Goal: Information Seeking & Learning: Understand process/instructions

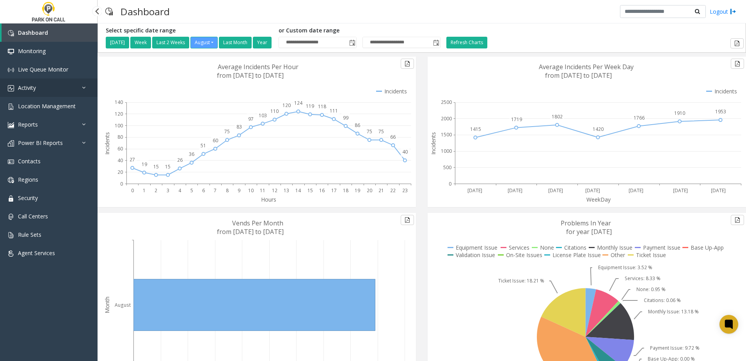
click at [41, 92] on link "Activity" at bounding box center [49, 87] width 98 height 18
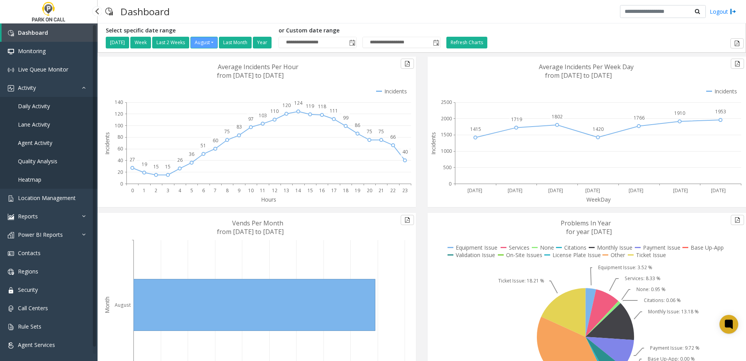
click at [39, 99] on link "Daily Activity" at bounding box center [49, 106] width 98 height 18
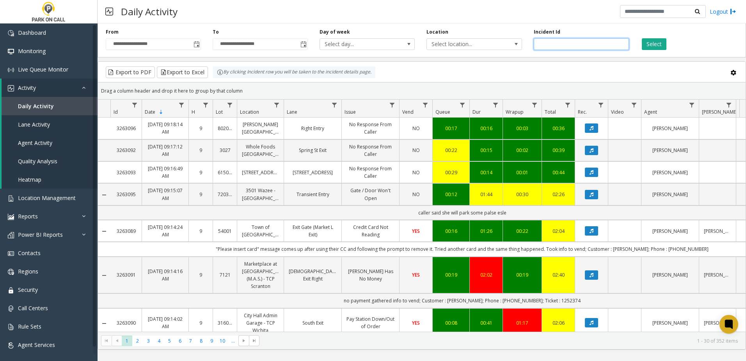
click at [551, 45] on input "number" at bounding box center [581, 44] width 95 height 12
type input "*******"
click at [641, 39] on div "Select" at bounding box center [688, 38] width 107 height 21
click at [645, 43] on button "Select" at bounding box center [654, 44] width 25 height 12
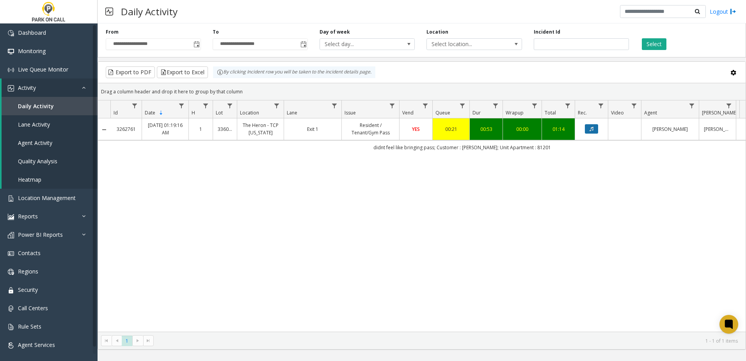
click at [595, 129] on button "Data table" at bounding box center [591, 128] width 13 height 9
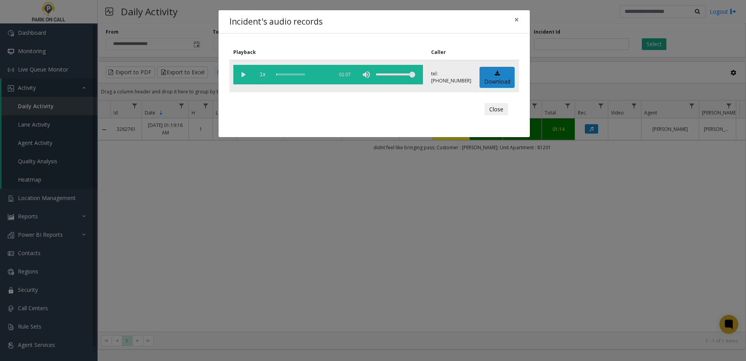
click at [240, 75] on vg-play-pause at bounding box center [243, 75] width 20 height 20
click at [323, 18] on div "Incident's audio records ×" at bounding box center [374, 22] width 311 height 24
click at [433, 14] on div "Incident's audio records ×" at bounding box center [374, 22] width 311 height 24
click at [519, 19] on span "×" at bounding box center [516, 19] width 5 height 11
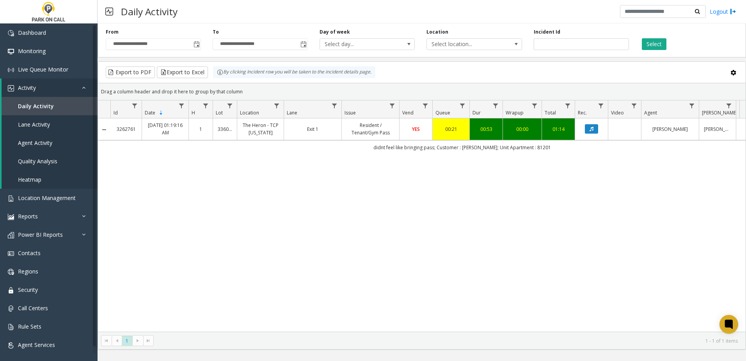
click at [303, 179] on div "3262761 Aug 27, 2025 01:19:16 AM 1 336020 The Heron - TCP Florida Exit 1 Reside…" at bounding box center [422, 224] width 648 height 213
click at [390, 149] on td "didnt feel like bringing pass; Customer : brian thomas; Unit Apartment : 81201" at bounding box center [462, 147] width 704 height 14
click at [374, 148] on td "didnt feel like bringing pass; Customer : brian thomas; Unit Apartment : 81201" at bounding box center [462, 147] width 704 height 14
click at [393, 146] on td "didnt feel like bringing pass; Customer : brian thomas; Unit Apartment : 81201" at bounding box center [462, 147] width 704 height 14
click at [388, 146] on td "didnt feel like bringing pass; Customer : brian thomas; Unit Apartment : 81201" at bounding box center [462, 147] width 704 height 14
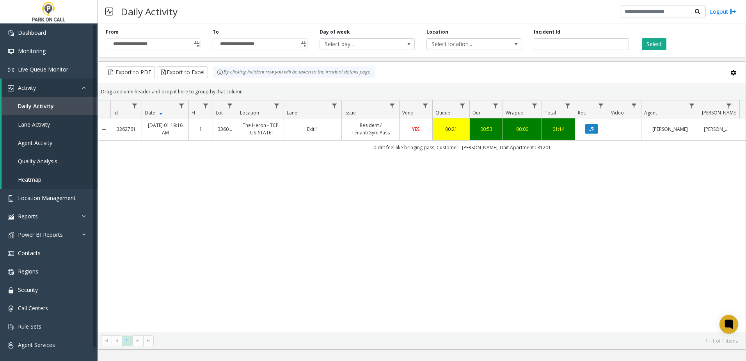
drag, startPoint x: 388, startPoint y: 146, endPoint x: 377, endPoint y: 150, distance: 12.2
click at [377, 150] on td "didnt feel like bringing pass; Customer : brian thomas; Unit Apartment : 81201" at bounding box center [462, 147] width 704 height 14
click at [315, 151] on td "didnt feel like bringing pass; Customer : brian thomas; Unit Apartment : 81201" at bounding box center [462, 147] width 704 height 14
click at [255, 182] on div "3262761 Aug 27, 2025 01:19:16 AM 1 336020 The Heron - TCP Florida Exit 1 Reside…" at bounding box center [422, 224] width 648 height 213
click at [46, 103] on span "Daily Activity" at bounding box center [36, 105] width 36 height 7
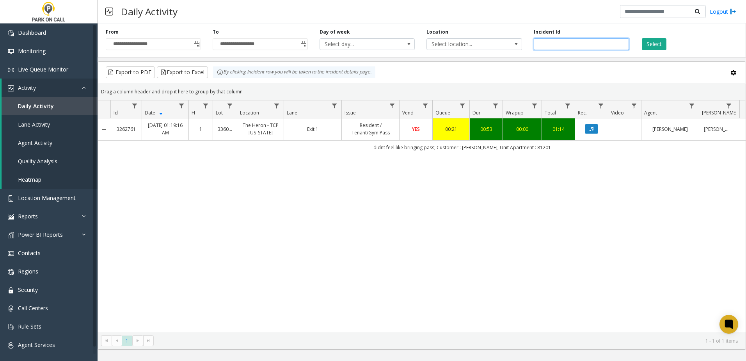
drag, startPoint x: 575, startPoint y: 47, endPoint x: 466, endPoint y: 52, distance: 109.4
click at [466, 52] on div "**********" at bounding box center [422, 38] width 649 height 37
click at [466, 44] on span "Select location..." at bounding box center [465, 44] width 76 height 11
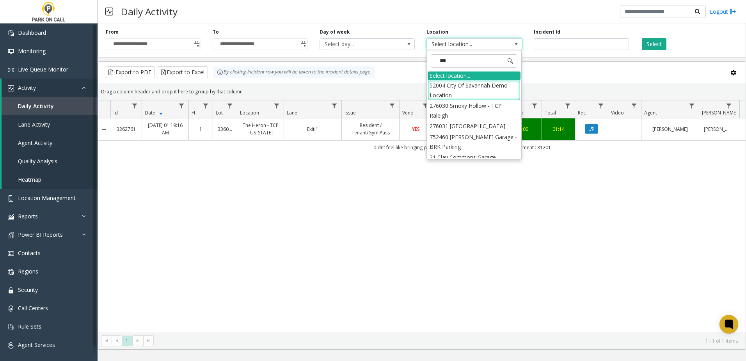
type input "****"
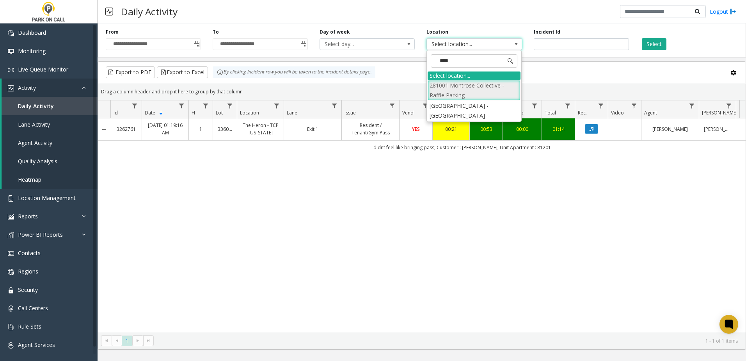
click at [473, 87] on li "281001 Montrose Collective - Raffle Parking" at bounding box center [474, 90] width 93 height 20
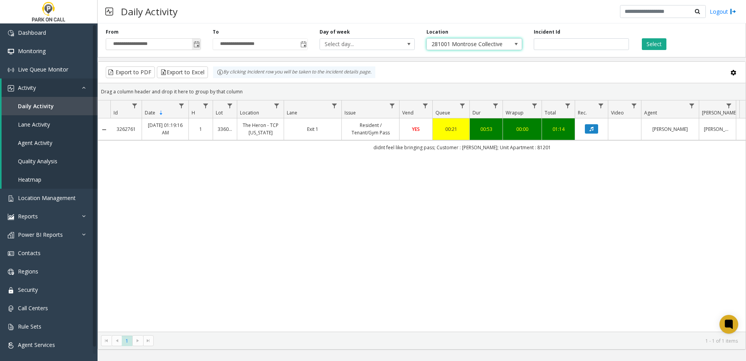
click at [194, 45] on span "Toggle popup" at bounding box center [197, 44] width 6 height 6
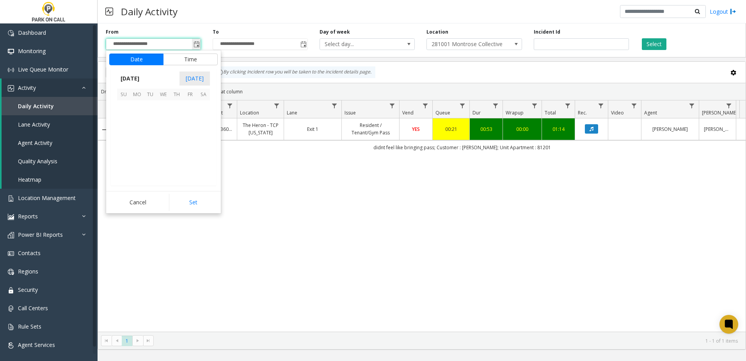
scroll to position [139952, 0]
click at [155, 158] on span "26" at bounding box center [150, 159] width 13 height 13
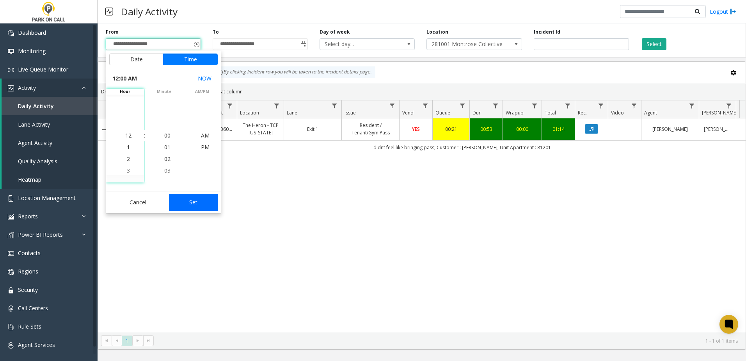
click at [191, 205] on button "Set" at bounding box center [193, 202] width 49 height 17
type input "**********"
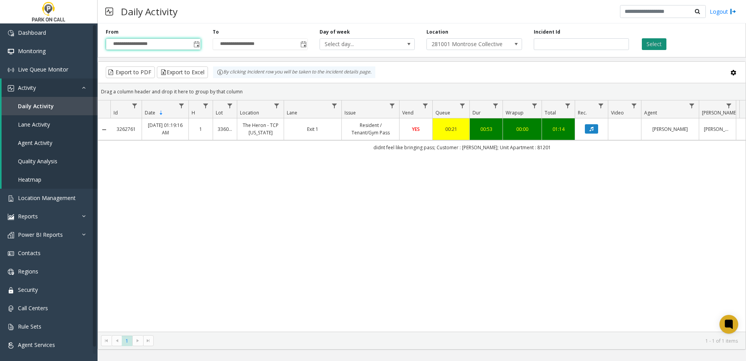
click at [660, 38] on button "Select" at bounding box center [654, 44] width 25 height 12
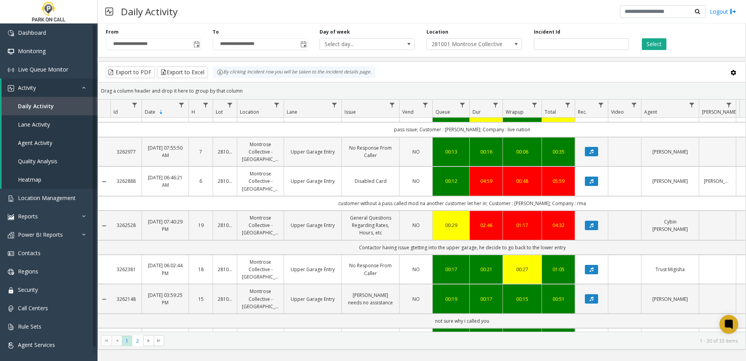
scroll to position [273, 0]
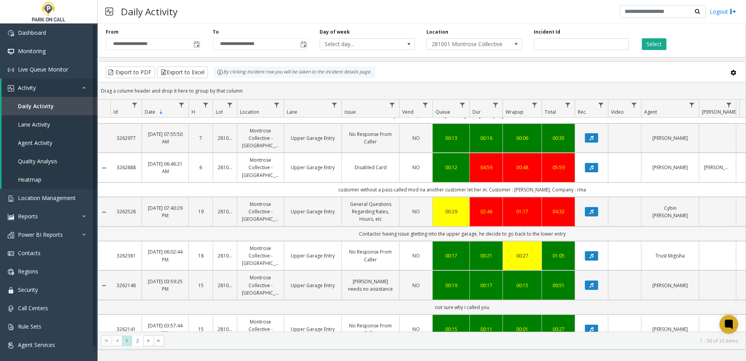
click at [470, 235] on td "Contactor having issue gtetting into the upper garage, he decide to go back to …" at bounding box center [462, 233] width 704 height 14
click at [467, 235] on td "Contactor having issue gtetting into the upper garage, he decide to go back to …" at bounding box center [462, 233] width 704 height 14
click at [589, 211] on button "Data table" at bounding box center [591, 211] width 13 height 9
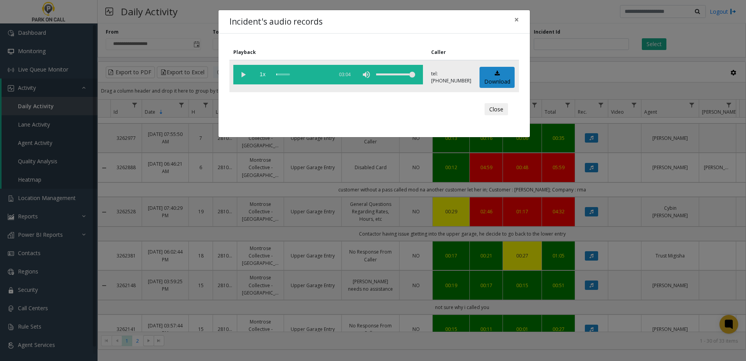
click at [244, 75] on vg-play-pause at bounding box center [243, 75] width 20 height 20
click at [516, 19] on span "×" at bounding box center [516, 19] width 5 height 11
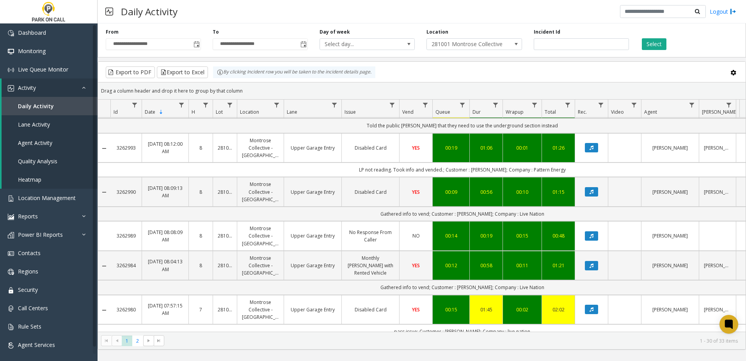
scroll to position [39, 0]
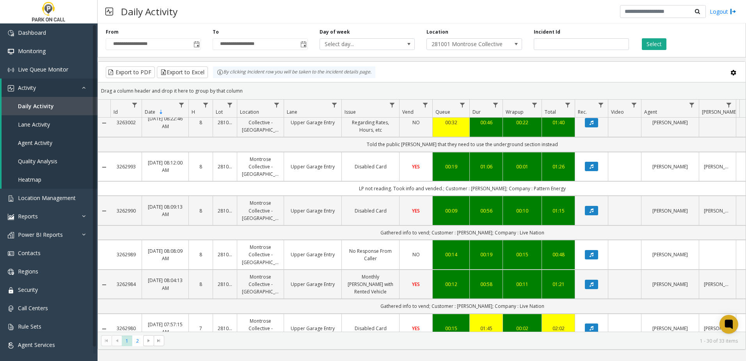
drag, startPoint x: 515, startPoint y: 188, endPoint x: 601, endPoint y: 189, distance: 85.5
click at [601, 189] on td "LP not reading. Took info and vended.; Customer : [PERSON_NAME]; Company : Patt…" at bounding box center [462, 188] width 704 height 14
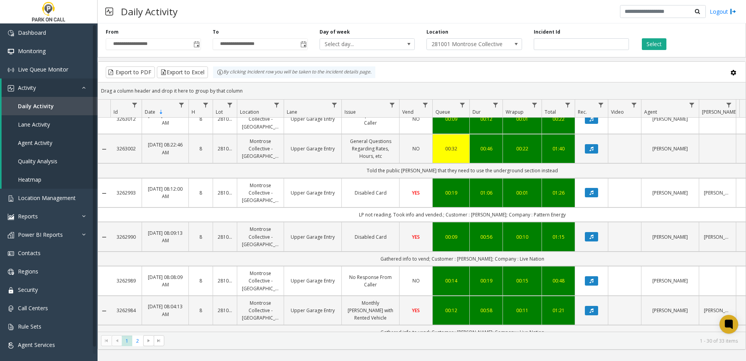
scroll to position [0, 0]
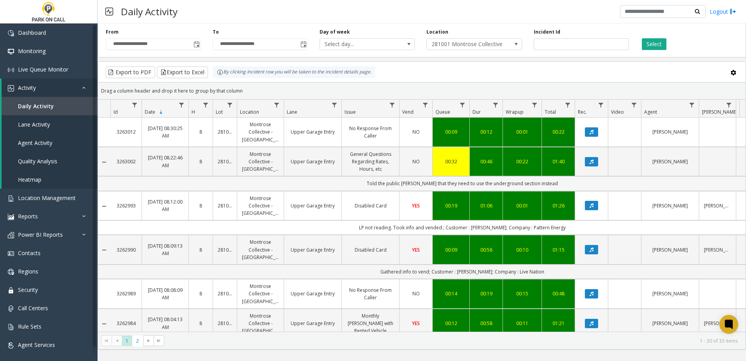
click at [514, 183] on td "Told the public [PERSON_NAME] that they need to use the underground section ins…" at bounding box center [462, 183] width 704 height 14
click at [597, 160] on button "Data table" at bounding box center [591, 161] width 13 height 9
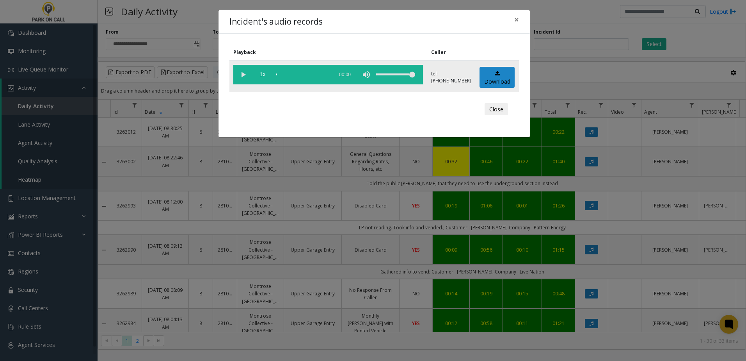
click at [241, 75] on vg-play-pause at bounding box center [243, 75] width 20 height 20
click at [517, 19] on span "×" at bounding box center [516, 19] width 5 height 11
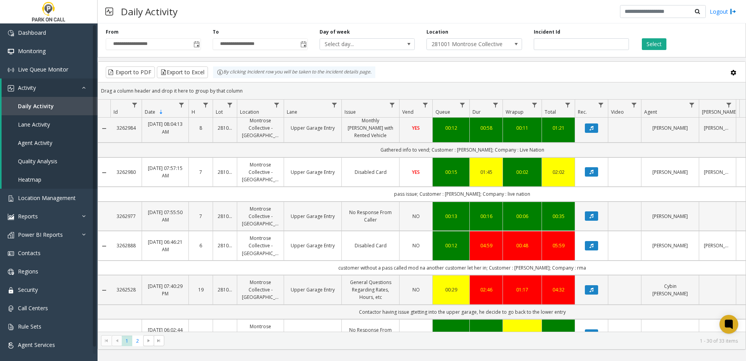
scroll to position [234, 0]
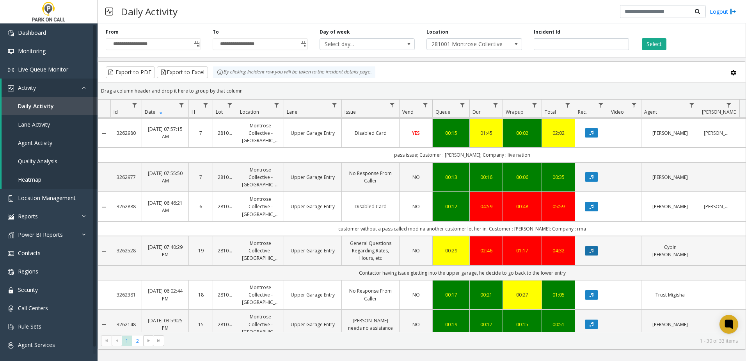
click at [593, 251] on icon "Data table" at bounding box center [592, 250] width 4 height 5
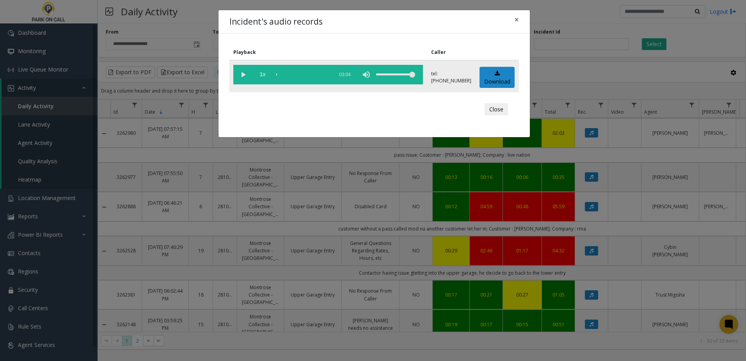
click at [244, 74] on vg-play-pause at bounding box center [243, 75] width 20 height 20
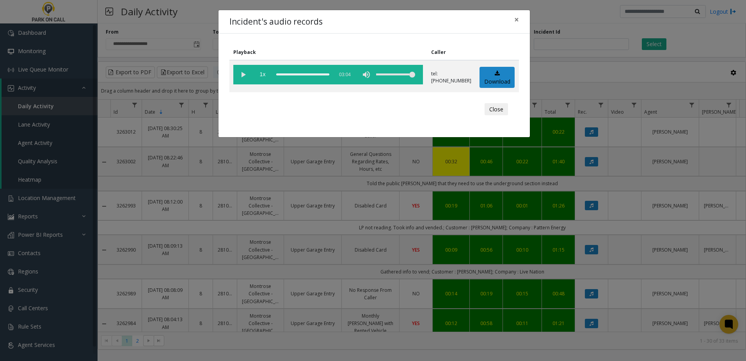
scroll to position [234, 0]
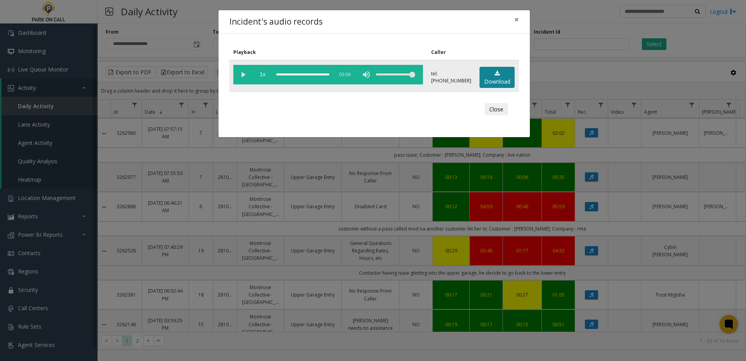
click at [503, 77] on link "Download" at bounding box center [497, 77] width 35 height 21
click at [517, 19] on span "×" at bounding box center [516, 19] width 5 height 11
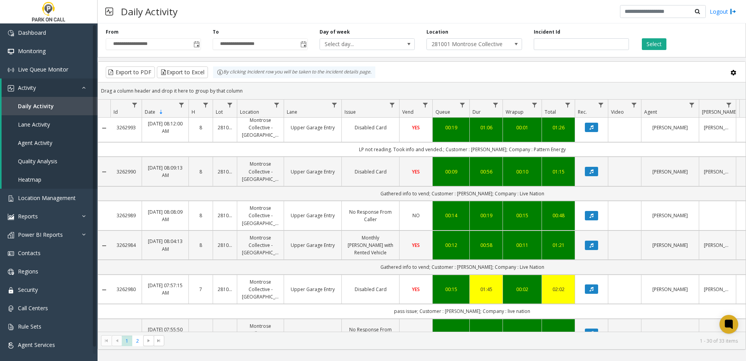
scroll to position [0, 0]
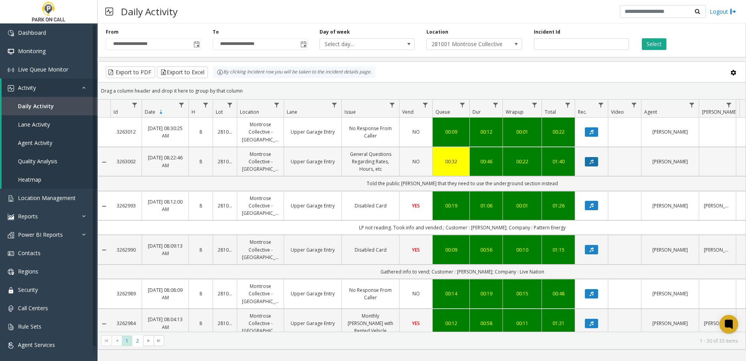
click at [591, 162] on icon "Data table" at bounding box center [592, 161] width 4 height 5
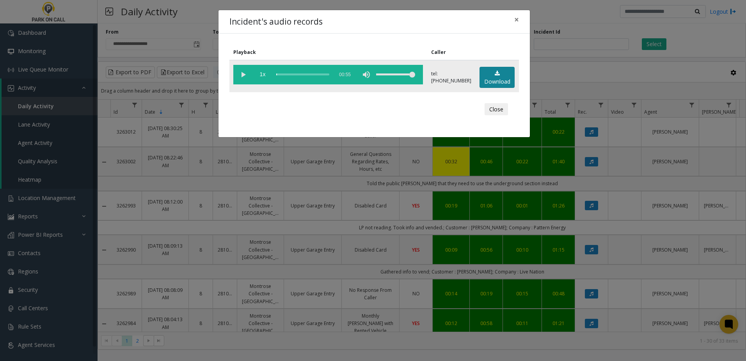
click at [499, 75] on link "Download" at bounding box center [497, 77] width 35 height 21
click at [516, 23] on span "×" at bounding box center [516, 19] width 5 height 11
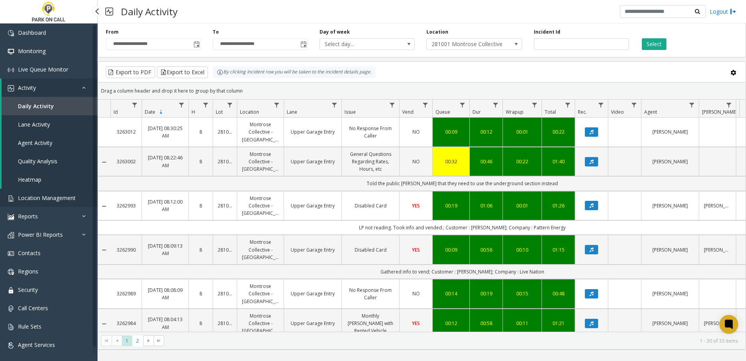
click at [47, 202] on link "Location Management" at bounding box center [49, 197] width 98 height 18
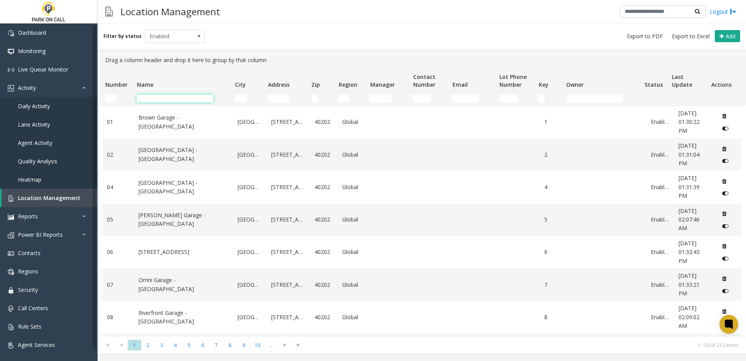
click at [181, 95] on input "Name Filter" at bounding box center [175, 98] width 77 height 8
click at [158, 101] on input "Name Filter" at bounding box center [175, 98] width 77 height 8
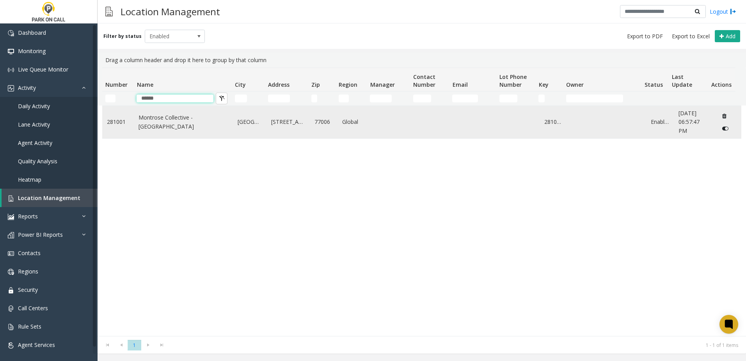
type input "******"
click at [168, 126] on link "Montrose Collective - [GEOGRAPHIC_DATA]" at bounding box center [184, 122] width 90 height 18
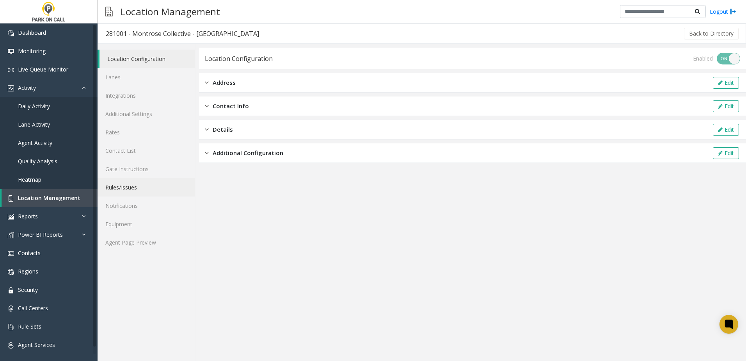
click at [140, 193] on link "Rules/Issues" at bounding box center [146, 187] width 97 height 18
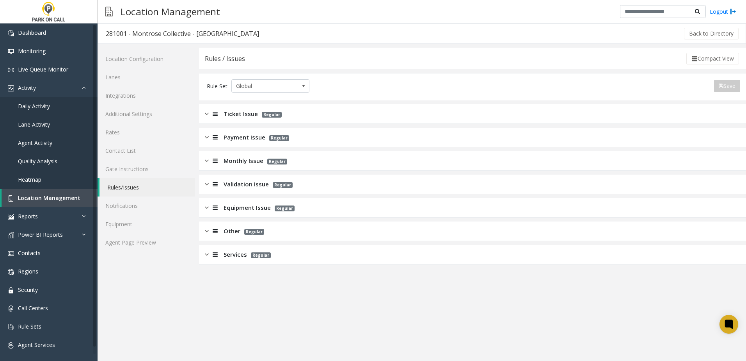
click at [247, 158] on span "Monthly Issue" at bounding box center [244, 160] width 40 height 9
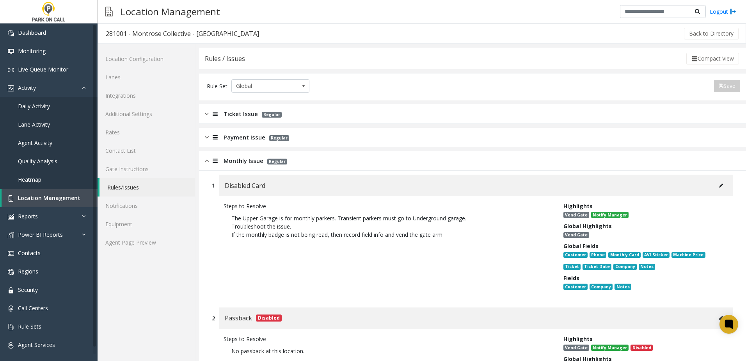
click at [232, 158] on span "Monthly Issue" at bounding box center [244, 160] width 40 height 9
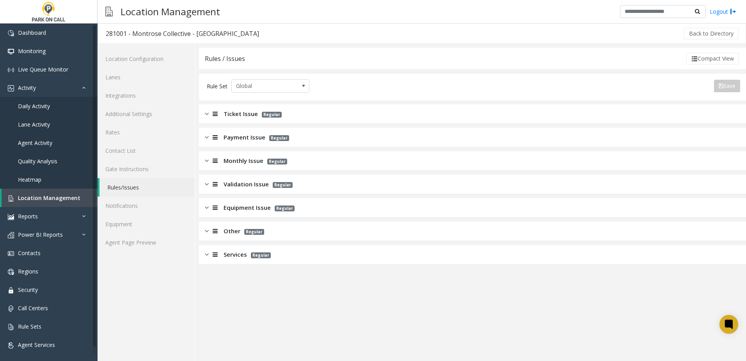
click at [228, 256] on span "Services" at bounding box center [235, 254] width 23 height 9
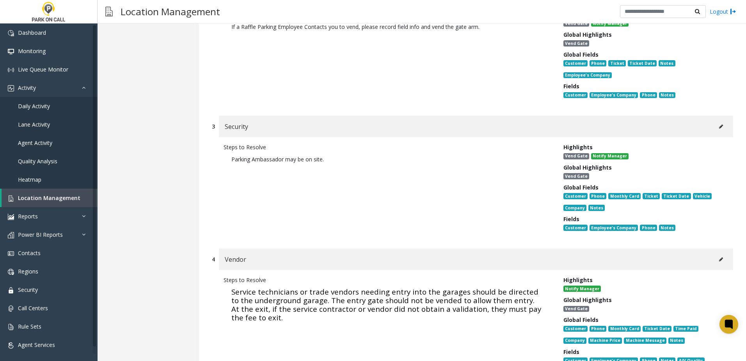
scroll to position [468, 0]
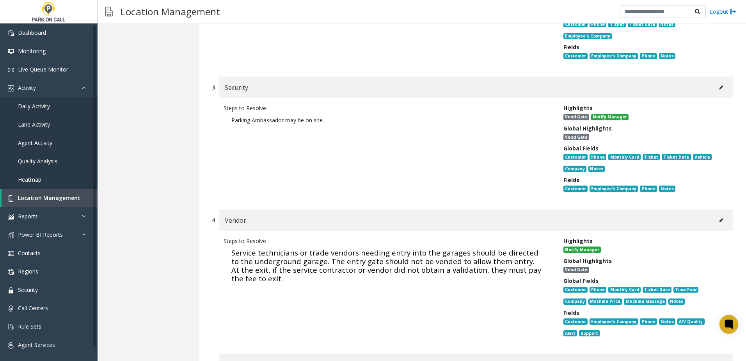
drag, startPoint x: 287, startPoint y: 266, endPoint x: 222, endPoint y: 242, distance: 69.6
click at [222, 242] on div "Steps to Resolve Service technicians or trade vendors needing entry into the ga…" at bounding box center [388, 287] width 340 height 103
copy span "Service technicians or trade vendors needing entry into the garages should be d…"
click at [348, 259] on span "Service technicians or trade vendors needing entry into the garages should be d…" at bounding box center [386, 265] width 310 height 36
click at [332, 268] on p "Service technicians or trade vendors needing entry into the garages should be d…" at bounding box center [388, 266] width 328 height 42
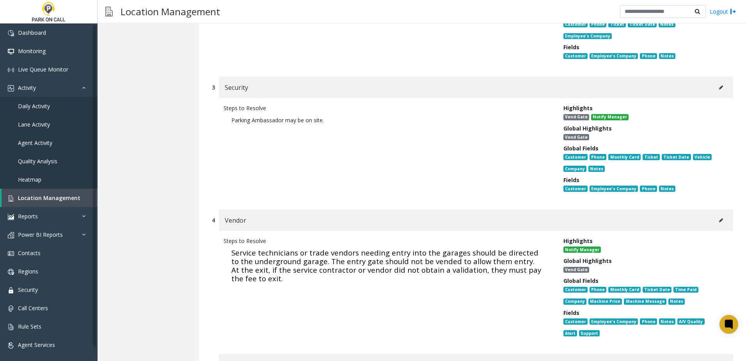
click at [332, 268] on p "Service technicians or trade vendors needing entry into the garages should be d…" at bounding box center [388, 266] width 328 height 42
click at [329, 263] on p "Service technicians or trade vendors needing entry into the garages should be d…" at bounding box center [388, 266] width 328 height 42
click at [342, 247] on span "Service technicians or trade vendors needing entry into the garages should be d…" at bounding box center [386, 265] width 310 height 36
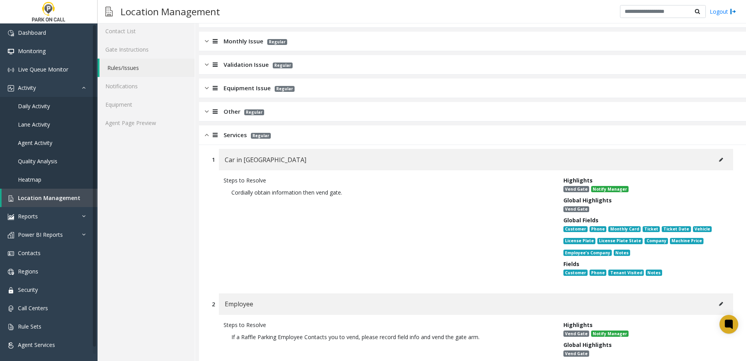
scroll to position [0, 0]
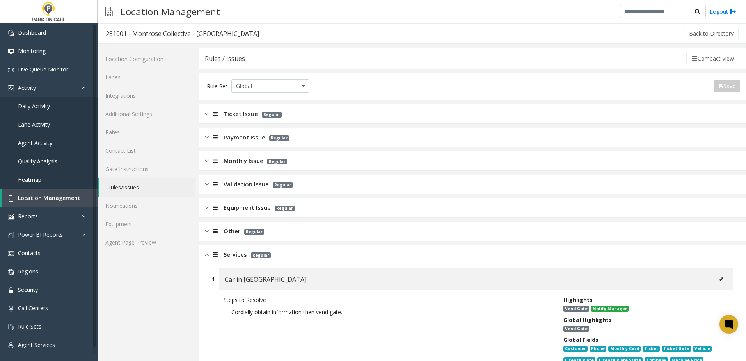
click at [209, 254] on div at bounding box center [214, 254] width 11 height 9
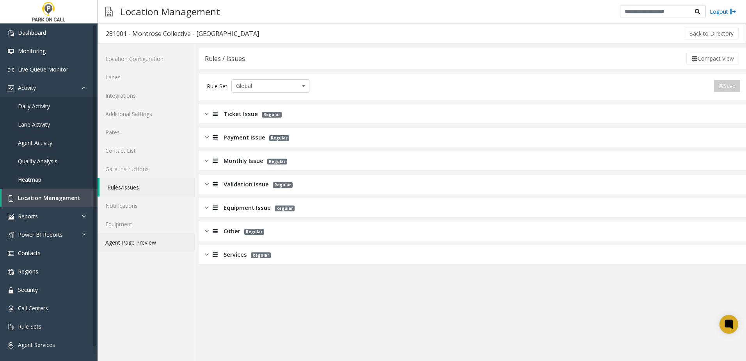
click at [131, 245] on link "Agent Page Preview" at bounding box center [146, 242] width 97 height 18
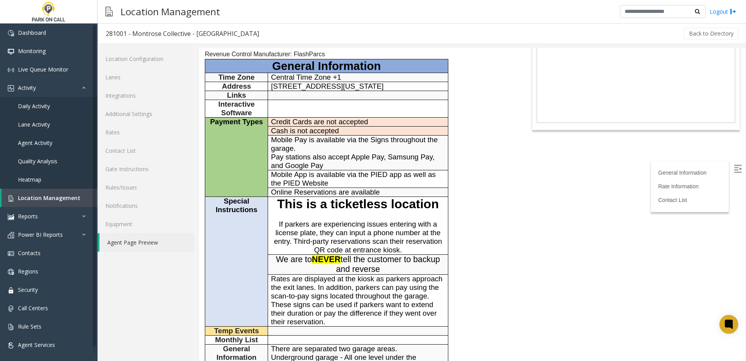
scroll to position [78, 0]
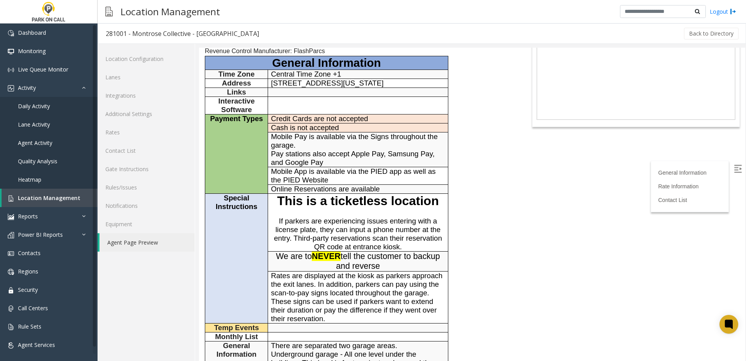
click at [276, 256] on span "We are to NEVER tell the customer to backup and reverse" at bounding box center [358, 260] width 164 height 19
click at [315, 278] on span "Rates are displayed at the kiosk as parkers approach the exit lanes. In additio…" at bounding box center [357, 296] width 172 height 51
click at [286, 273] on span "Rates are displayed at the kiosk as parkers approach the exit lanes. In additio…" at bounding box center [357, 296] width 172 height 51
click at [284, 274] on span "Rates are displayed at the kiosk as parkers approach the exit lanes. In additio…" at bounding box center [357, 296] width 172 height 51
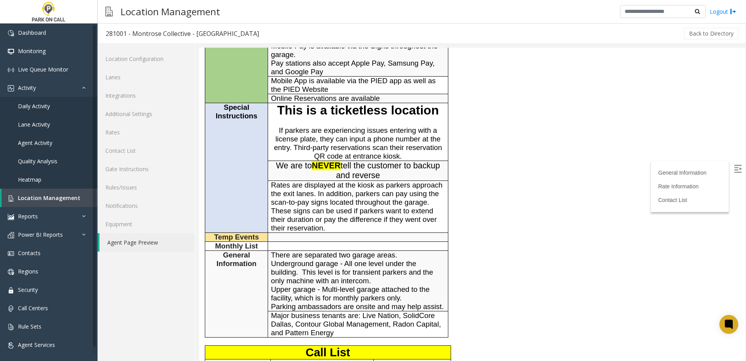
scroll to position [163, 0]
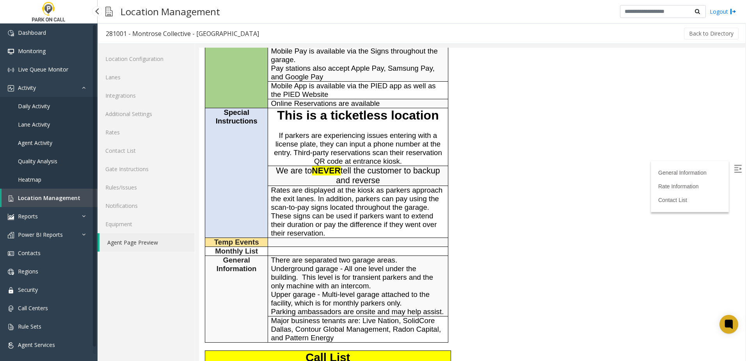
click at [45, 107] on span "Daily Activity" at bounding box center [34, 105] width 32 height 7
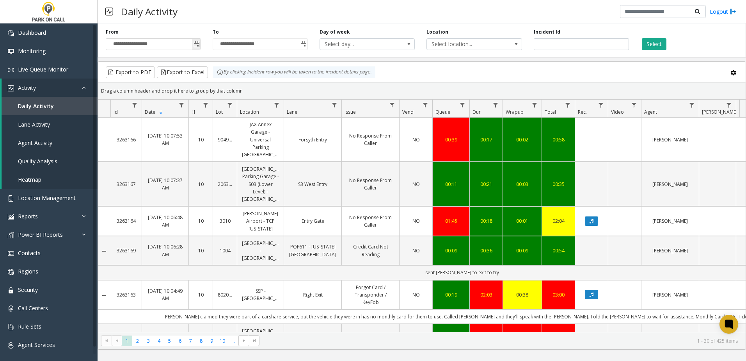
click at [197, 42] on span "Toggle popup" at bounding box center [197, 44] width 6 height 6
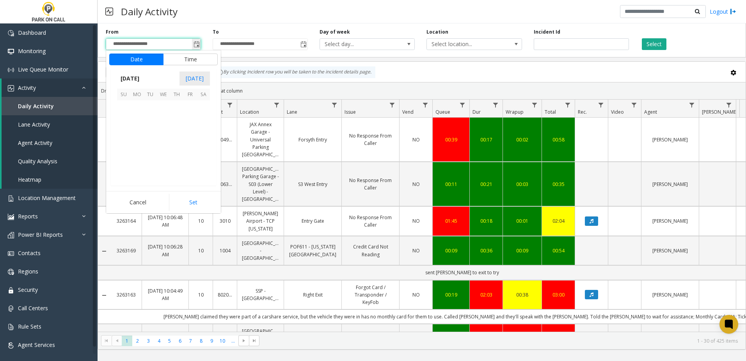
scroll to position [139952, 0]
click at [154, 157] on span "26" at bounding box center [150, 159] width 13 height 13
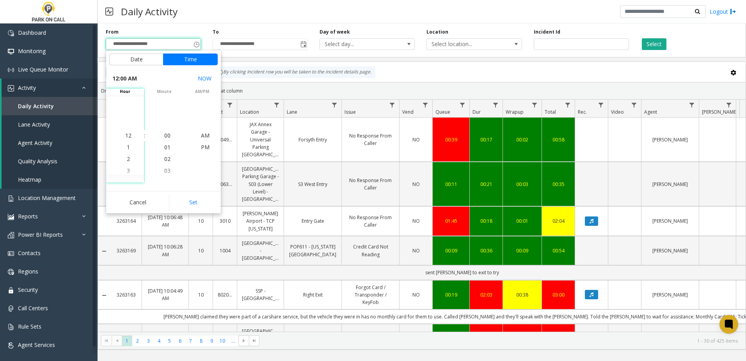
click at [196, 203] on button "Set" at bounding box center [193, 202] width 49 height 17
type input "**********"
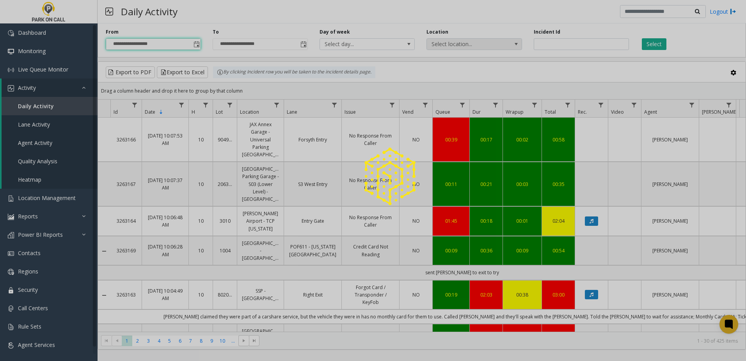
click at [479, 45] on span "Select location..." at bounding box center [465, 44] width 76 height 11
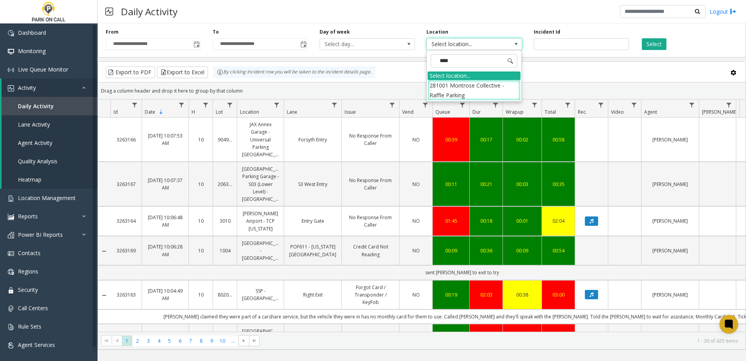
type input "*****"
click at [502, 96] on li "281001 Montrose Collective - Raffle Parking" at bounding box center [474, 90] width 93 height 20
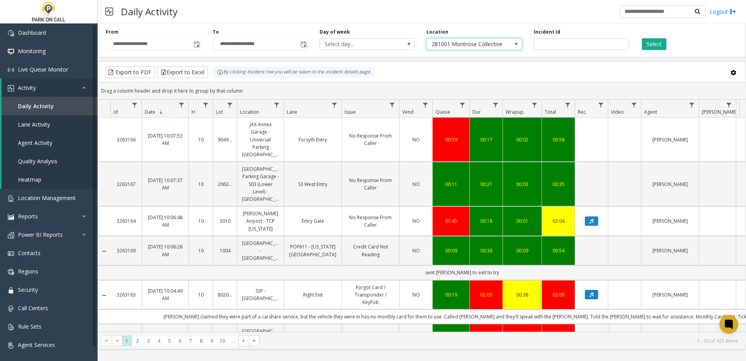
click at [652, 36] on div "Select" at bounding box center [688, 38] width 107 height 21
click at [653, 45] on button "Select" at bounding box center [654, 44] width 25 height 12
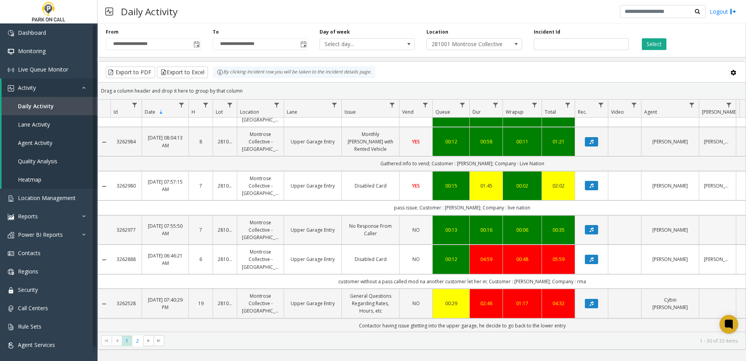
scroll to position [195, 0]
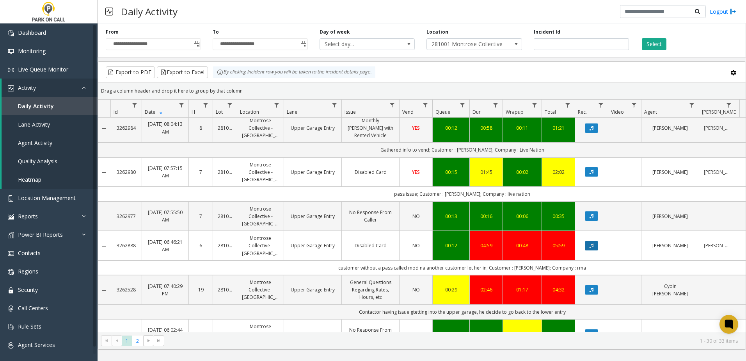
click at [594, 246] on button "Data table" at bounding box center [591, 245] width 13 height 9
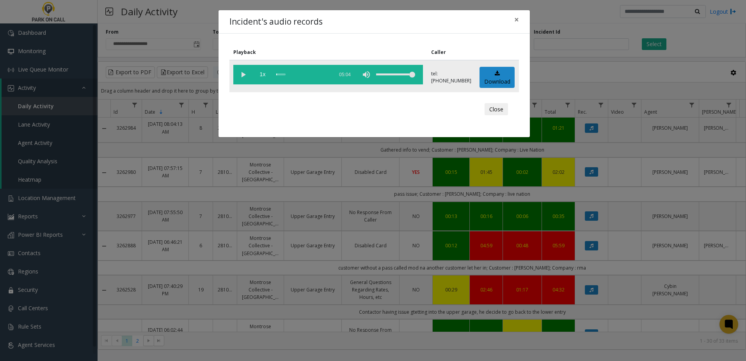
click at [243, 75] on vg-play-pause at bounding box center [243, 75] width 20 height 20
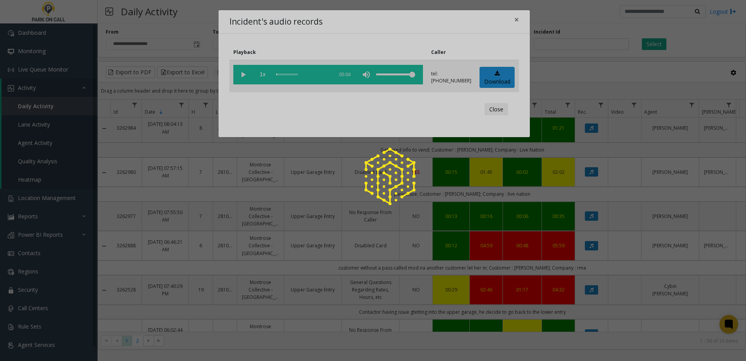
click at [282, 72] on app-root "**********" at bounding box center [373, 180] width 746 height 361
click at [281, 73] on div at bounding box center [373, 180] width 746 height 361
click at [280, 76] on div at bounding box center [373, 180] width 746 height 361
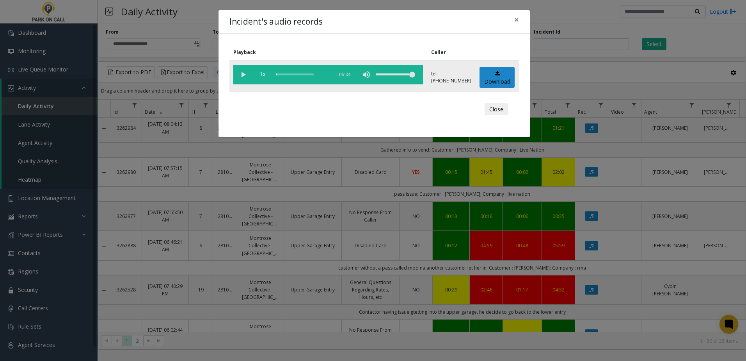
click at [279, 74] on div "scrub bar" at bounding box center [302, 75] width 53 height 20
click at [277, 74] on div "scrub bar" at bounding box center [302, 75] width 53 height 20
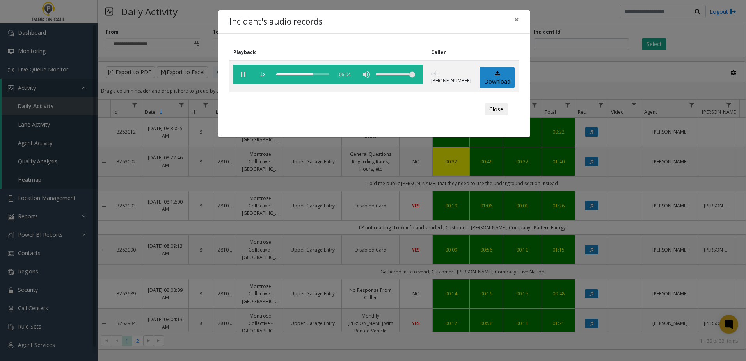
scroll to position [195, 0]
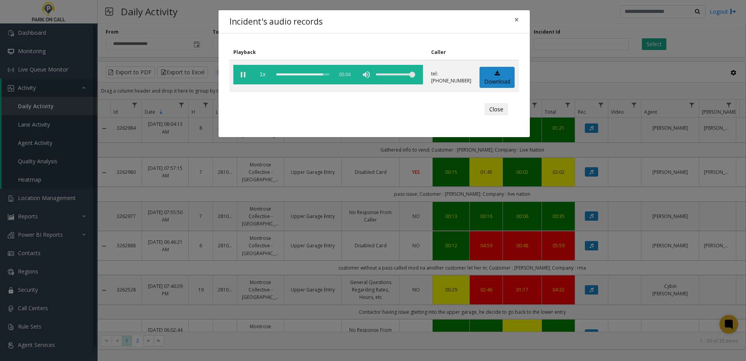
click at [382, 354] on div "Incident's audio records × Playback Caller 1x 05:04 tel:2810019003 Download Clo…" at bounding box center [373, 180] width 746 height 361
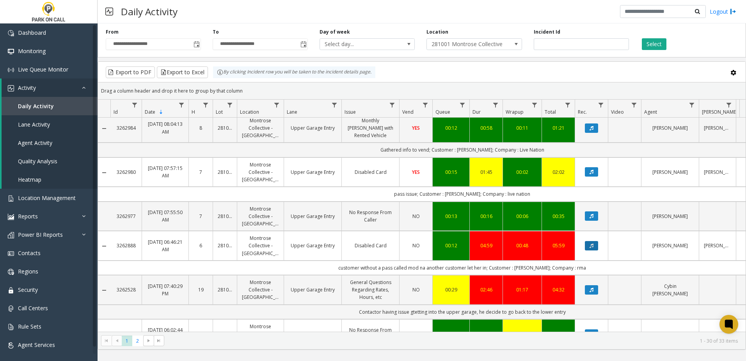
click at [589, 243] on button "Data table" at bounding box center [591, 245] width 13 height 9
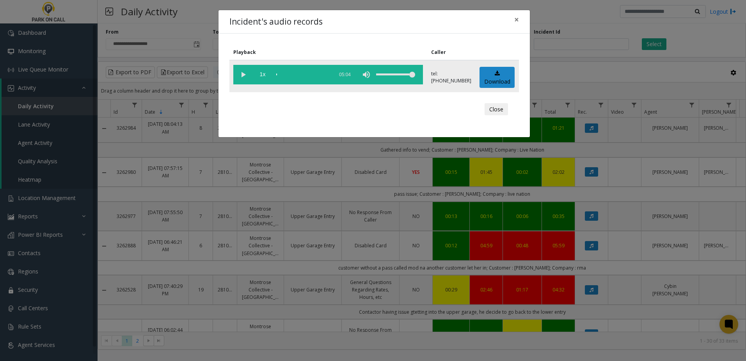
click at [245, 74] on vg-play-pause at bounding box center [243, 75] width 20 height 20
click at [311, 72] on div "scrub bar" at bounding box center [302, 75] width 53 height 20
click at [316, 73] on div "scrub bar" at bounding box center [302, 75] width 53 height 20
click at [319, 73] on div "scrub bar" at bounding box center [302, 75] width 53 height 20
click at [323, 75] on div "scrub bar" at bounding box center [302, 75] width 53 height 20
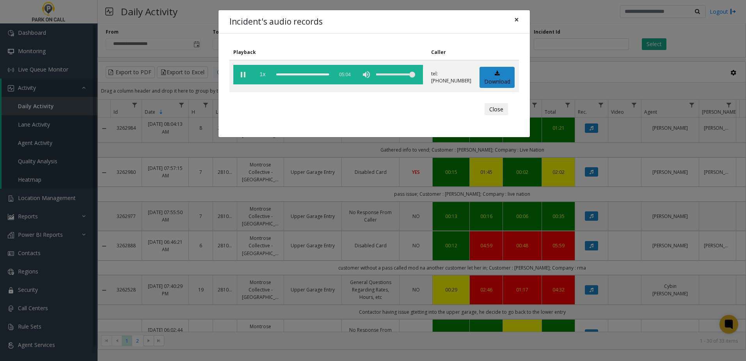
click at [516, 19] on span "×" at bounding box center [516, 19] width 5 height 11
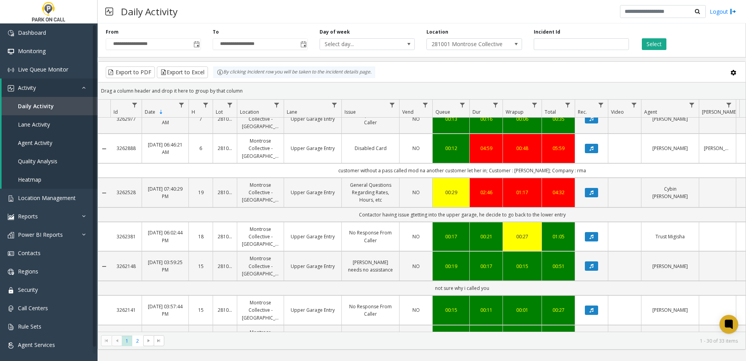
scroll to position [289, 0]
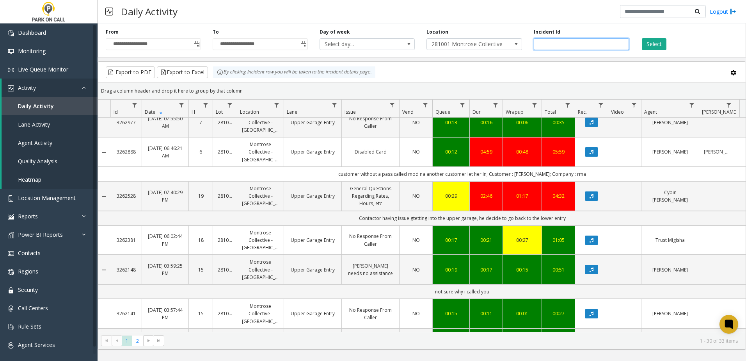
click at [565, 41] on input "number" at bounding box center [581, 44] width 95 height 12
type input "*******"
click at [647, 38] on div "Select" at bounding box center [688, 38] width 107 height 21
click at [649, 52] on div "**********" at bounding box center [422, 38] width 649 height 37
click at [651, 43] on button "Select" at bounding box center [654, 44] width 25 height 12
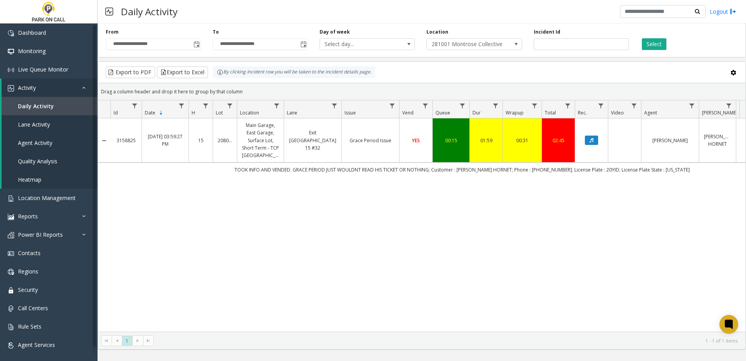
click at [275, 172] on td "TOOK INFO AND VENDED. GRACE PERIOD JUST WOULDNT READ HIS TICKET OR NOTHING; Cus…" at bounding box center [462, 169] width 704 height 14
click at [327, 216] on div "3158825 Jun 29, 2025 03:59:27 PM 15 208021 Main Garage, East Garage, Surface Lo…" at bounding box center [422, 224] width 648 height 213
click at [61, 192] on link "Location Management" at bounding box center [49, 197] width 98 height 18
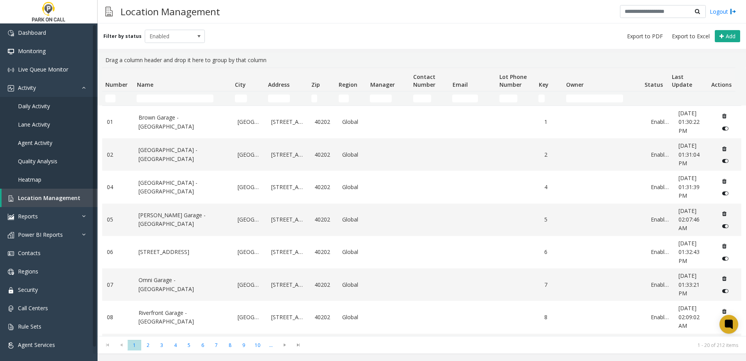
click at [171, 92] on thead "Number Name City Address Zip Region Manager Contact Number Email Lot Phone Numb…" at bounding box center [418, 86] width 633 height 37
click at [171, 98] on input "Name Filter" at bounding box center [175, 98] width 77 height 8
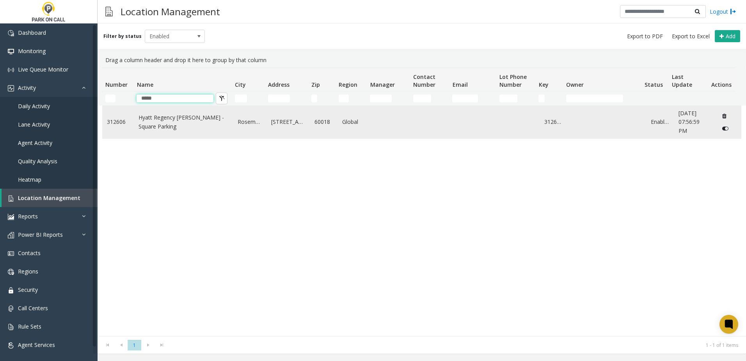
type input "*****"
click at [170, 119] on link "Hyatt Regency O'Hare - Square Parking" at bounding box center [184, 122] width 90 height 18
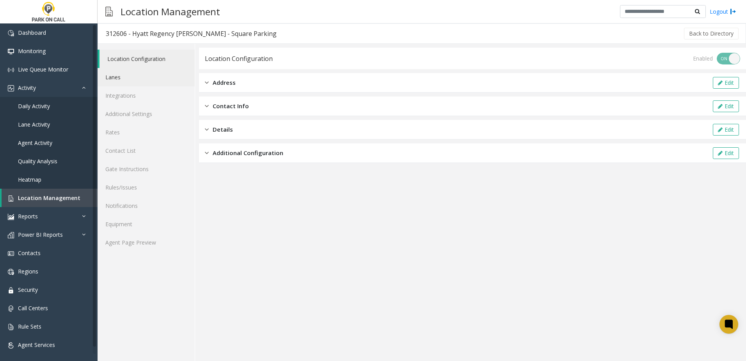
click at [142, 69] on link "Lanes" at bounding box center [146, 77] width 97 height 18
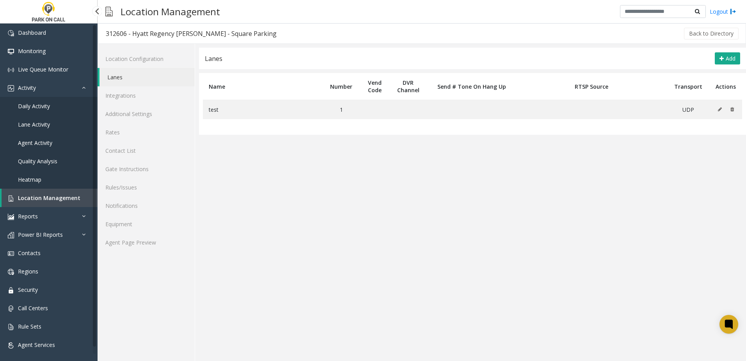
click at [60, 197] on span "Location Management" at bounding box center [49, 197] width 62 height 7
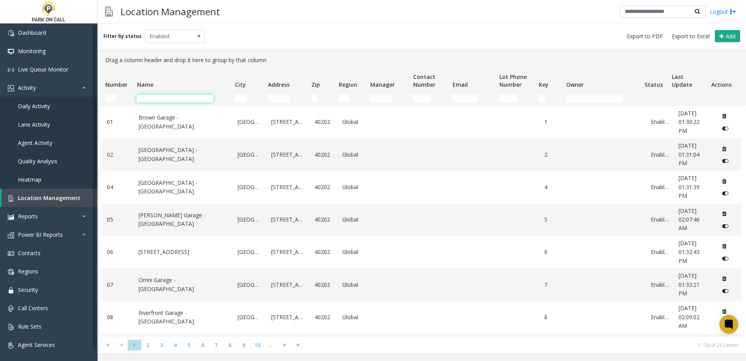
click at [182, 99] on input "Name Filter" at bounding box center [175, 98] width 77 height 8
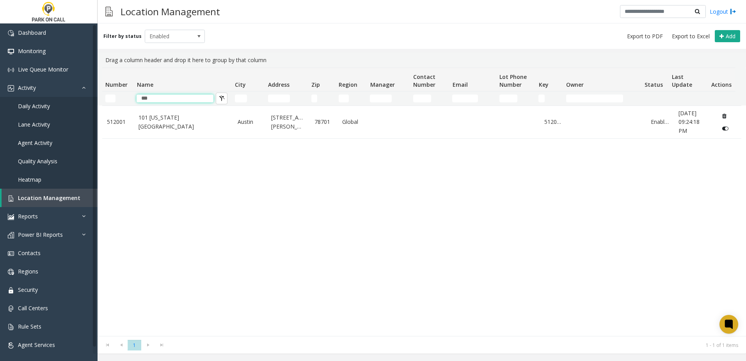
type input "***"
drag, startPoint x: 165, startPoint y: 208, endPoint x: 167, endPoint y: 193, distance: 15.0
click at [165, 208] on div "512001 101 Colorado - Peak Parking Austin 140 West Cesar Chavez Street 78701 Gl…" at bounding box center [421, 220] width 639 height 230
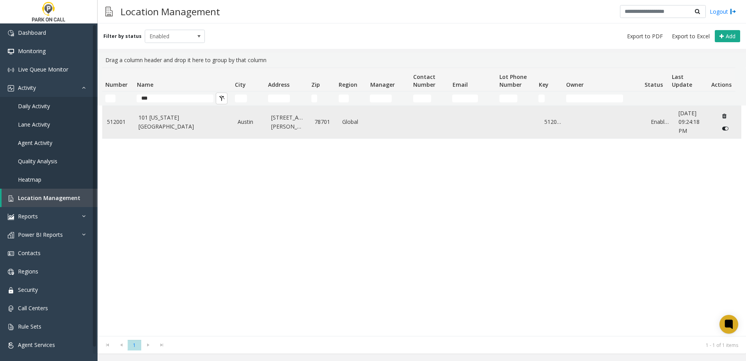
click at [169, 125] on link "101 Colorado - Peak Parking" at bounding box center [184, 122] width 90 height 18
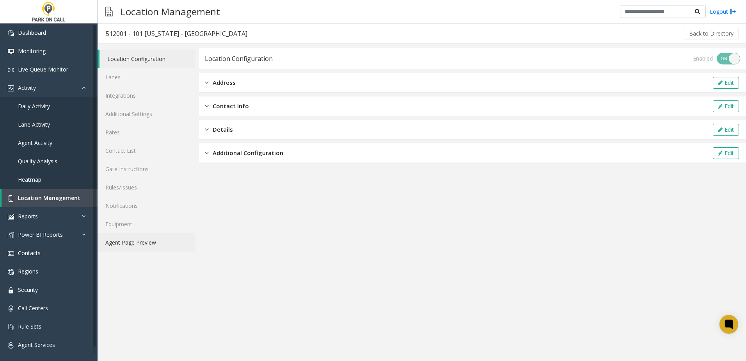
click at [148, 243] on link "Agent Page Preview" at bounding box center [146, 242] width 97 height 18
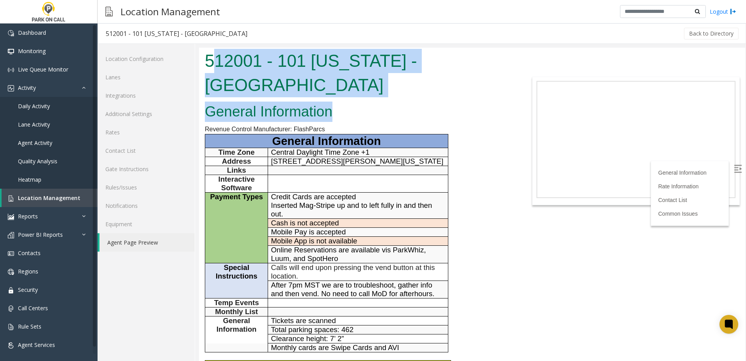
drag, startPoint x: 335, startPoint y: 84, endPoint x: 210, endPoint y: 55, distance: 128.7
click at [210, 55] on body "512001 - 101 Colorado - Peak Parking General Information Revenue Control Manufa…" at bounding box center [472, 204] width 546 height 313
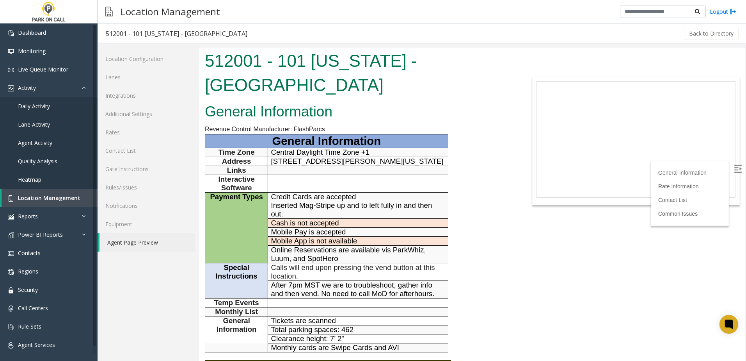
drag, startPoint x: 210, startPoint y: 55, endPoint x: 206, endPoint y: 58, distance: 4.7
click at [208, 58] on h1 "512001 - 101 Colorado - Peak Parking" at bounding box center [358, 73] width 307 height 48
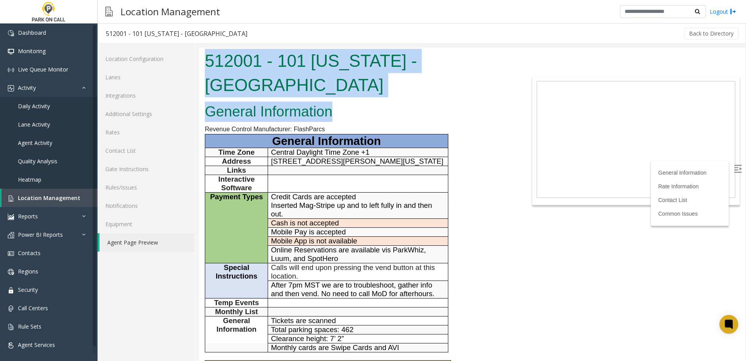
drag, startPoint x: 205, startPoint y: 59, endPoint x: 339, endPoint y: 89, distance: 137.3
click at [339, 89] on body "512001 - 101 Colorado - Peak Parking General Information Revenue Control Manufa…" at bounding box center [472, 204] width 546 height 313
click at [339, 101] on h2 "General Information" at bounding box center [358, 111] width 307 height 20
drag, startPoint x: 336, startPoint y: 89, endPoint x: 204, endPoint y: 60, distance: 135.0
click at [204, 60] on body "512001 - 101 Colorado - Peak Parking General Information Revenue Control Manufa…" at bounding box center [472, 204] width 546 height 313
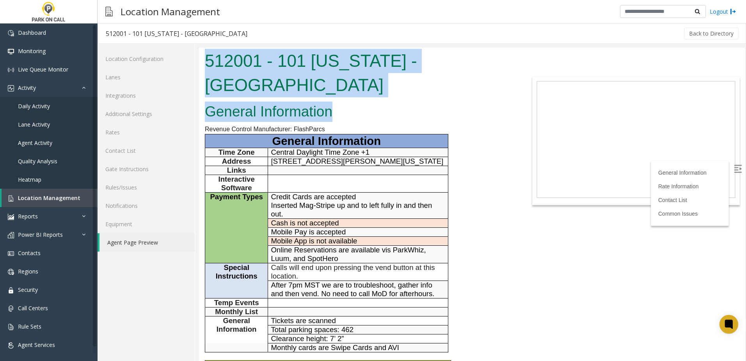
click at [204, 60] on div "512001 - 101 Colorado - Peak Parking" at bounding box center [358, 74] width 319 height 52
drag, startPoint x: 205, startPoint y: 58, endPoint x: 337, endPoint y: 89, distance: 135.2
click at [337, 89] on body "512001 - 101 Colorado - Peak Parking General Information Revenue Control Manufa…" at bounding box center [472, 204] width 546 height 313
click at [337, 101] on h2 "General Information" at bounding box center [358, 111] width 307 height 20
drag, startPoint x: 336, startPoint y: 88, endPoint x: 208, endPoint y: 61, distance: 130.8
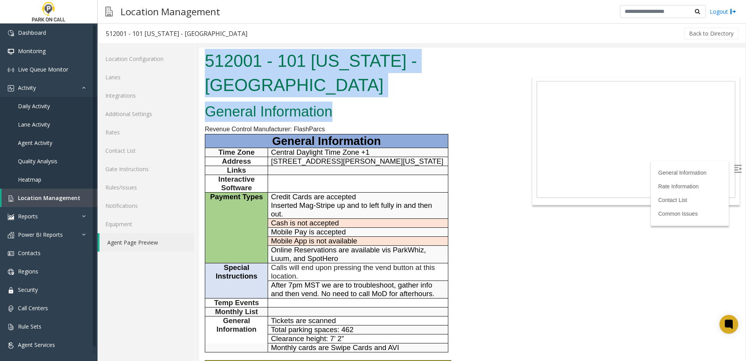
click at [208, 61] on body "512001 - 101 Colorado - Peak Parking General Information Revenue Control Manufa…" at bounding box center [472, 204] width 546 height 313
click at [207, 59] on h1 "512001 - 101 Colorado - Peak Parking" at bounding box center [358, 73] width 307 height 48
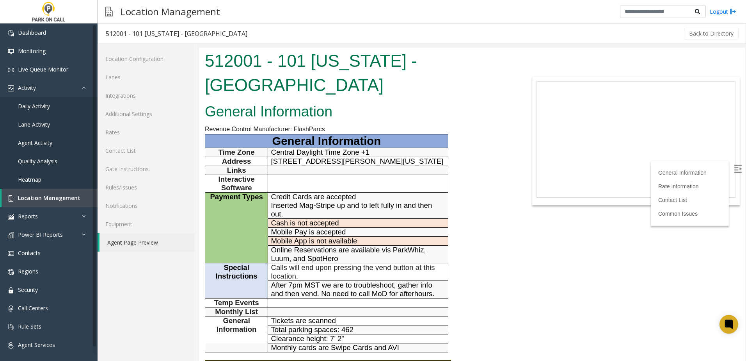
click at [289, 101] on h2 "General Information" at bounding box center [358, 111] width 307 height 20
click at [455, 180] on div "General Information Revenue Control Manufacturer: FlashParcs General Informatio…" at bounding box center [358, 333] width 319 height 466
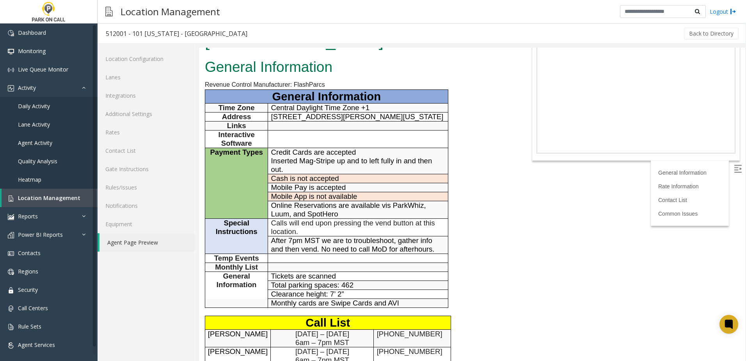
scroll to position [78, 0]
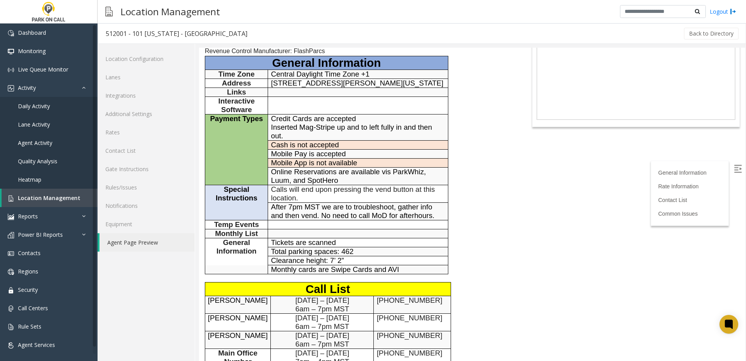
click at [258, 331] on p "Jeff Girgenti" at bounding box center [238, 335] width 60 height 9
drag, startPoint x: 258, startPoint y: 311, endPoint x: 232, endPoint y: 312, distance: 25.8
click at [232, 331] on p "Jeff Girgenti" at bounding box center [238, 335] width 60 height 9
click at [232, 331] on span "Jeff Girgenti" at bounding box center [238, 335] width 60 height 8
click at [529, 279] on body "512001 - 101 Colorado - Peak Parking General Information Revenue Control Manufa…" at bounding box center [472, 126] width 546 height 313
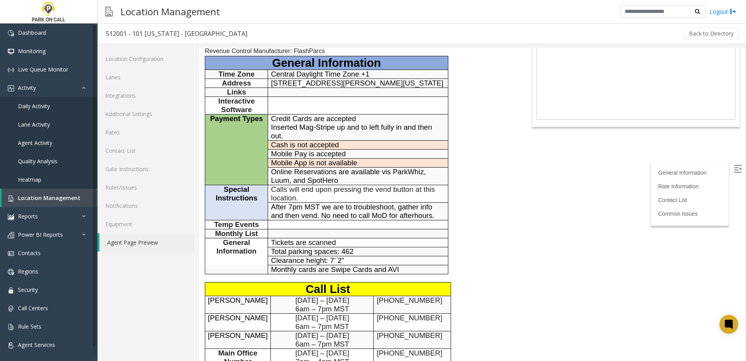
click at [525, 279] on body "512001 - 101 Colorado - Peak Parking General Information Revenue Control Manufa…" at bounding box center [472, 126] width 546 height 313
click at [450, 240] on div "General Information Revenue Control Manufacturer: FlashParcs General Informatio…" at bounding box center [358, 255] width 319 height 466
click at [474, 228] on div "General Information Revenue Control Manufacturer: FlashParcs General Informatio…" at bounding box center [358, 255] width 319 height 466
click at [495, 226] on div "General Information Revenue Control Manufacturer: FlashParcs General Informatio…" at bounding box center [358, 255] width 319 height 466
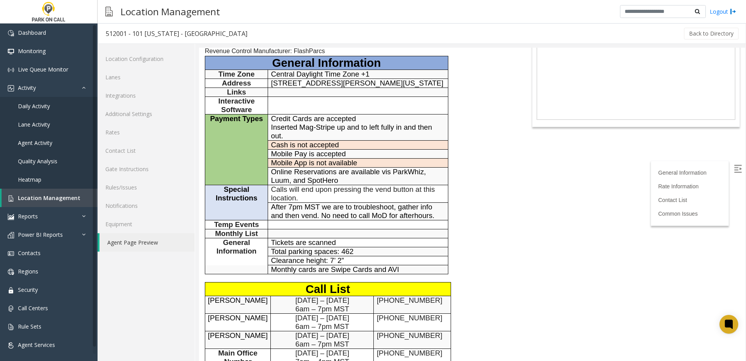
click at [490, 224] on div "General Information Revenue Control Manufacturer: FlashParcs General Informatio…" at bounding box center [358, 255] width 319 height 466
click at [472, 208] on div "General Information Revenue Control Manufacturer: FlashParcs General Informatio…" at bounding box center [358, 255] width 319 height 466
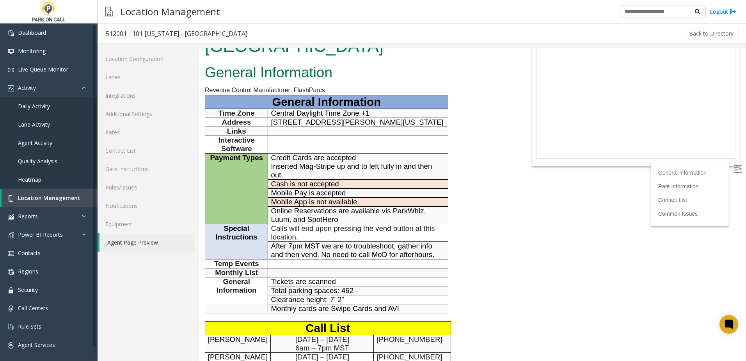
scroll to position [0, 0]
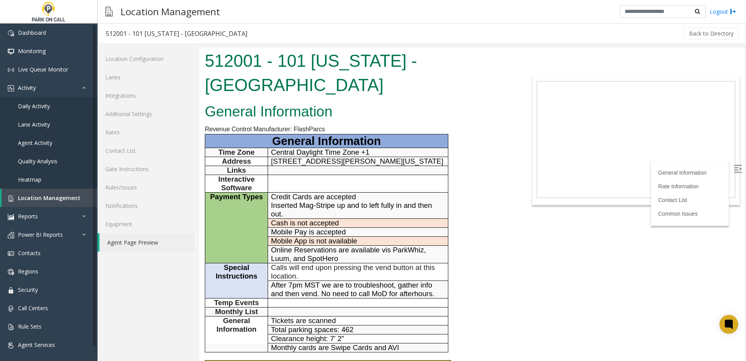
click at [497, 217] on div "General Information Revenue Control Manufacturer: FlashParcs General Informatio…" at bounding box center [358, 333] width 319 height 466
click at [498, 215] on div "General Information Revenue Control Manufacturer: FlashParcs General Informatio…" at bounding box center [358, 333] width 319 height 466
click at [503, 220] on div "General Information Revenue Control Manufacturer: FlashParcs General Informatio…" at bounding box center [358, 333] width 319 height 466
click at [526, 246] on body "512001 - 101 Colorado - Peak Parking General Information Revenue Control Manufa…" at bounding box center [472, 204] width 546 height 313
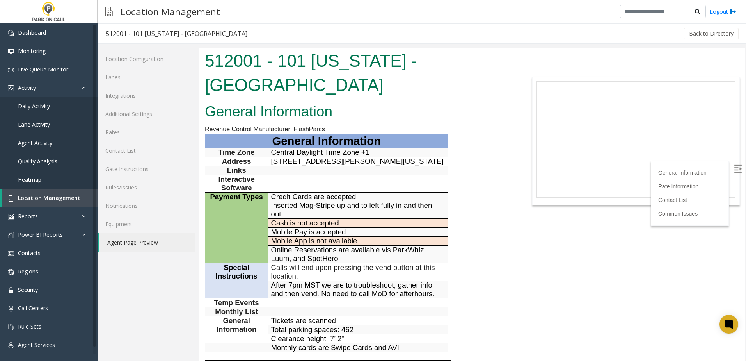
drag, startPoint x: 519, startPoint y: 249, endPoint x: 512, endPoint y: 238, distance: 12.8
click at [519, 248] on body "512001 - 101 Colorado - Peak Parking General Information Revenue Control Manufa…" at bounding box center [472, 204] width 546 height 313
click at [489, 256] on div "General Information Revenue Control Manufacturer: FlashParcs General Informatio…" at bounding box center [358, 333] width 319 height 466
click at [492, 247] on div "General Information Revenue Control Manufacturer: FlashParcs General Informatio…" at bounding box center [358, 333] width 319 height 466
click at [14, 235] on img at bounding box center [11, 235] width 6 height 6
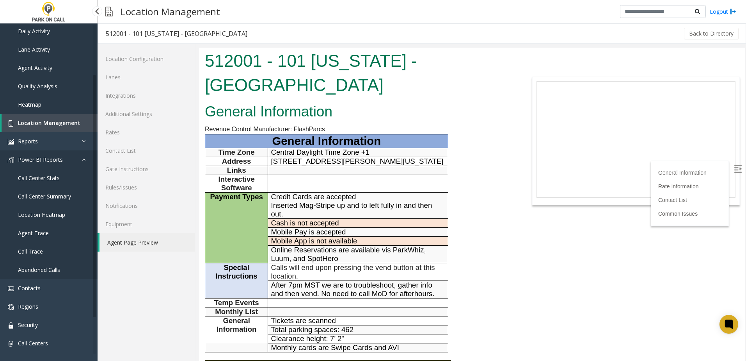
scroll to position [78, 0]
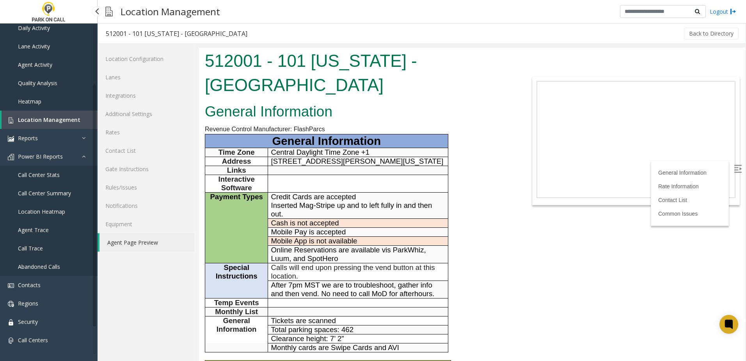
click at [52, 178] on link "Call Center Stats" at bounding box center [49, 174] width 98 height 18
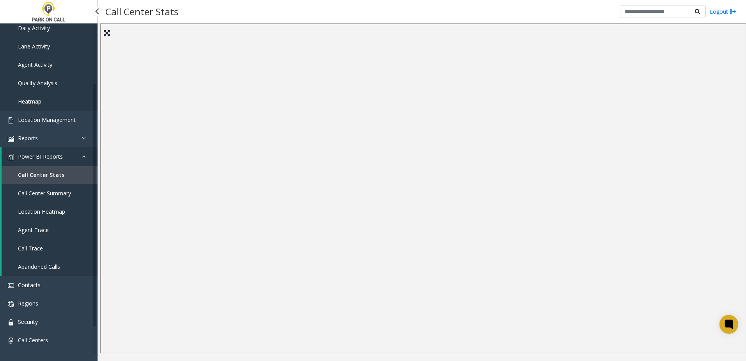
click at [50, 229] on link "Agent Trace" at bounding box center [50, 229] width 96 height 18
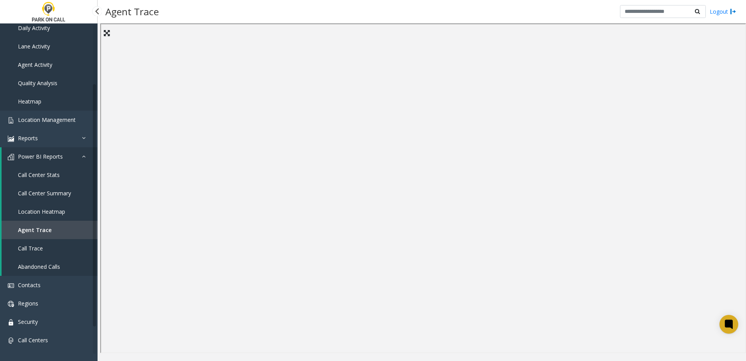
click at [34, 251] on span "Call Trace" at bounding box center [30, 247] width 25 height 7
click at [36, 195] on span "Call Center Summary" at bounding box center [44, 192] width 53 height 7
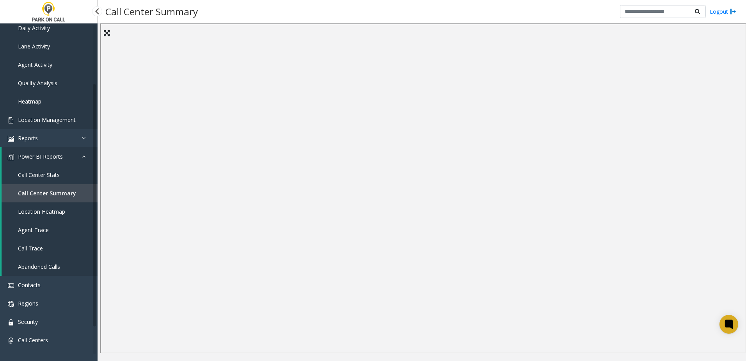
click at [54, 119] on span "Location Management" at bounding box center [47, 119] width 58 height 7
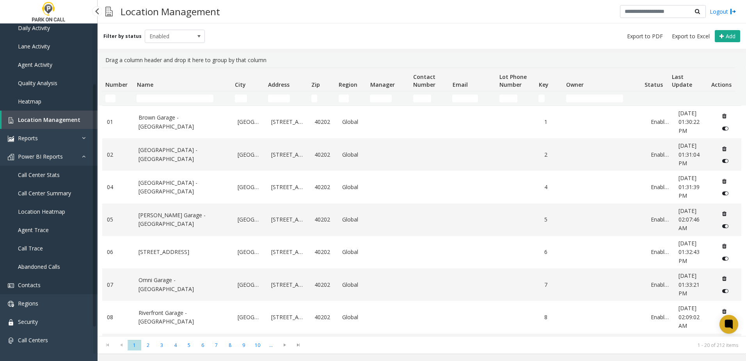
click at [41, 286] on link "Contacts" at bounding box center [49, 284] width 98 height 18
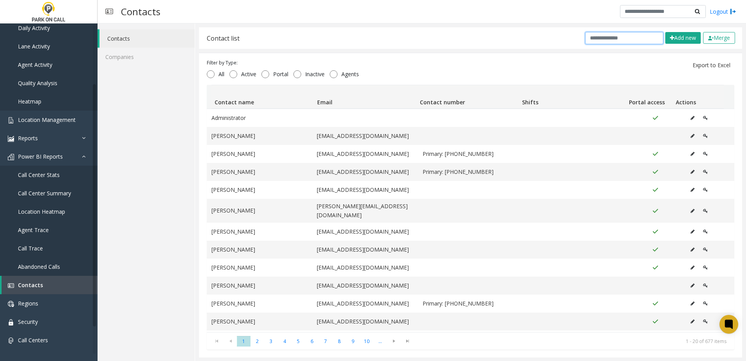
click at [611, 40] on input "text" at bounding box center [624, 38] width 78 height 12
click at [168, 149] on div "Contacts Companies" at bounding box center [147, 192] width 98 height 338
click at [64, 121] on span "Location Management" at bounding box center [47, 119] width 58 height 7
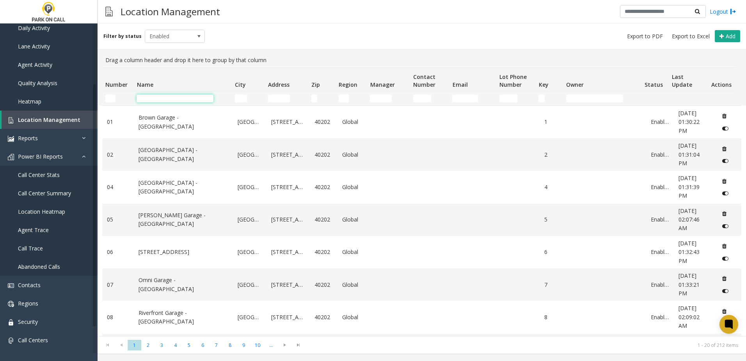
click at [153, 100] on input "Name Filter" at bounding box center [175, 98] width 77 height 8
click at [150, 101] on input "Name Filter" at bounding box center [175, 98] width 77 height 8
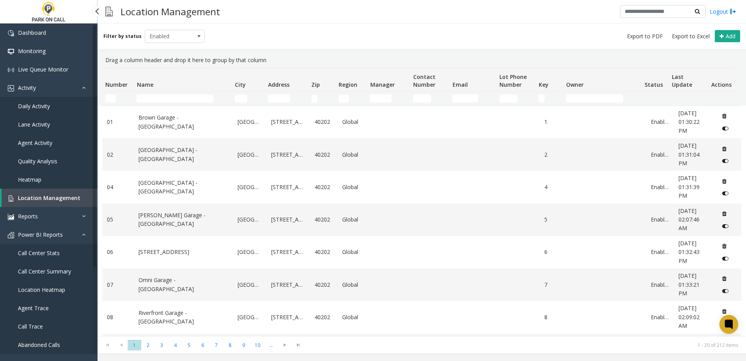
click at [57, 107] on link "Daily Activity" at bounding box center [49, 106] width 98 height 18
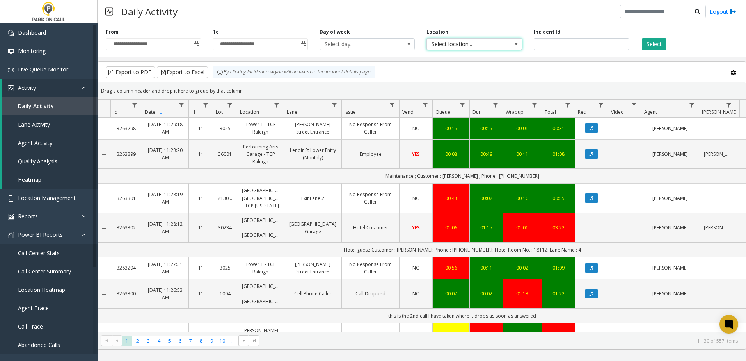
click at [441, 41] on span "Select location..." at bounding box center [465, 44] width 76 height 11
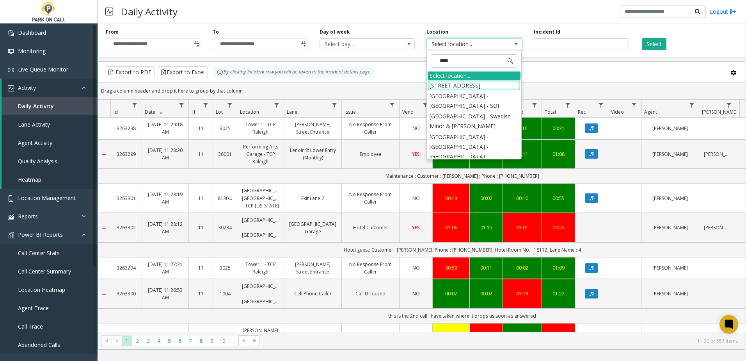
type input "*****"
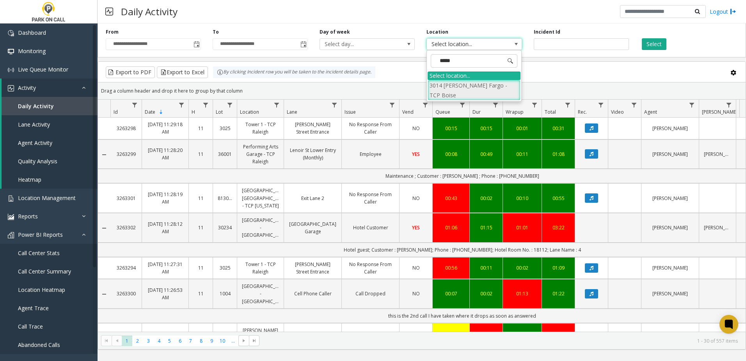
click at [488, 82] on li "3014 Wells Fargo - TCP Boise" at bounding box center [474, 90] width 93 height 20
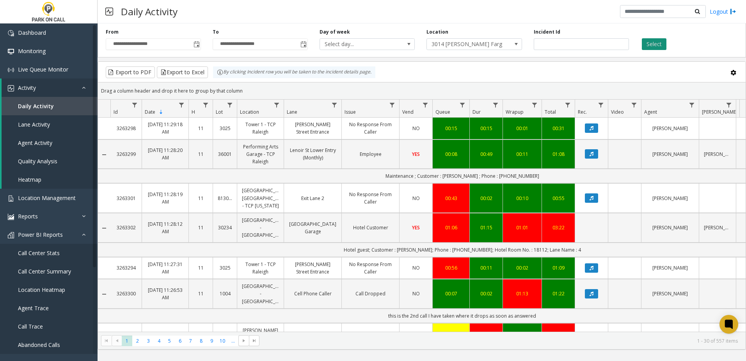
click at [657, 38] on button "Select" at bounding box center [654, 44] width 25 height 12
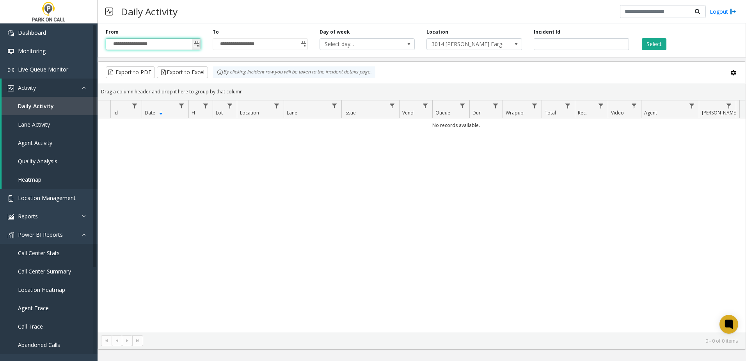
click at [191, 45] on input "**********" at bounding box center [153, 44] width 94 height 11
click at [199, 44] on span "Toggle popup" at bounding box center [197, 44] width 6 height 6
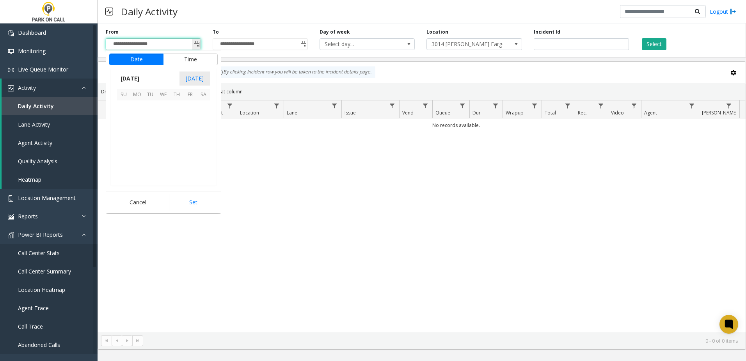
scroll to position [139952, 0]
click at [156, 158] on span "26" at bounding box center [150, 159] width 13 height 13
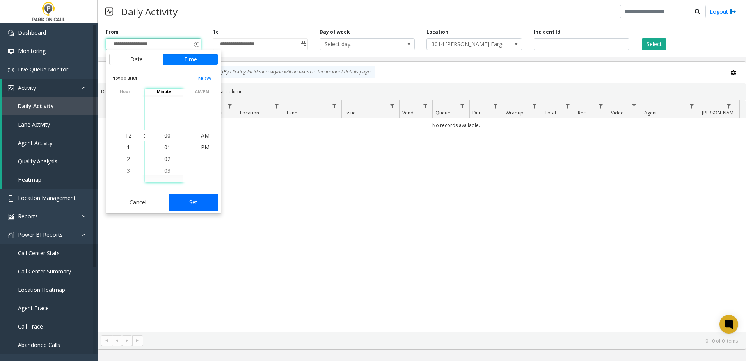
click at [189, 196] on button "Set" at bounding box center [193, 202] width 49 height 17
type input "**********"
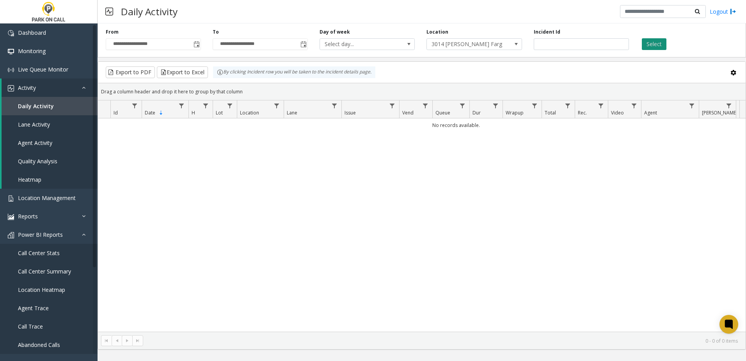
click at [653, 45] on button "Select" at bounding box center [654, 44] width 25 height 12
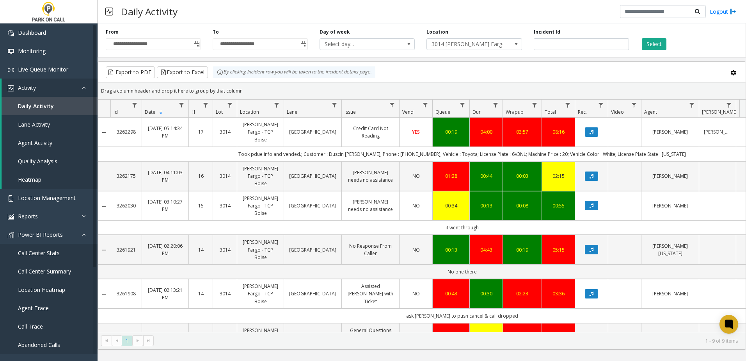
click at [528, 42] on div "Incident Id" at bounding box center [581, 38] width 107 height 21
click at [526, 44] on div "Location 3014 Wells Fargo - TCP Boise" at bounding box center [474, 38] width 107 height 21
click at [523, 69] on div "Export to PDF Export to Excel By clicking Incident row you will be taken to the…" at bounding box center [422, 72] width 634 height 12
click at [616, 70] on div "Export to PDF Export to Excel By clicking Incident row you will be taken to the…" at bounding box center [422, 72] width 634 height 12
click at [587, 69] on div "Export to PDF Export to Excel By clicking Incident row you will be taken to the…" at bounding box center [422, 72] width 634 height 12
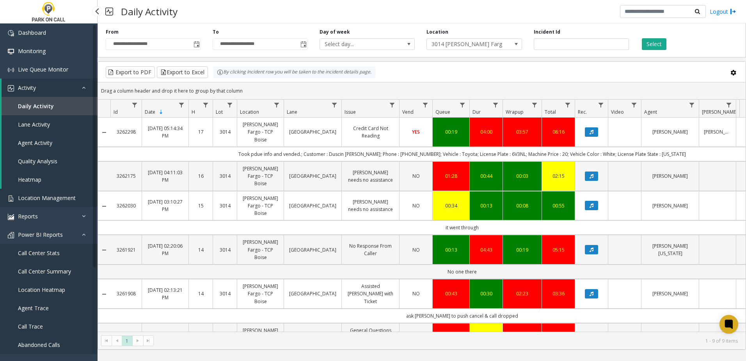
click at [44, 197] on span "Location Management" at bounding box center [47, 197] width 58 height 7
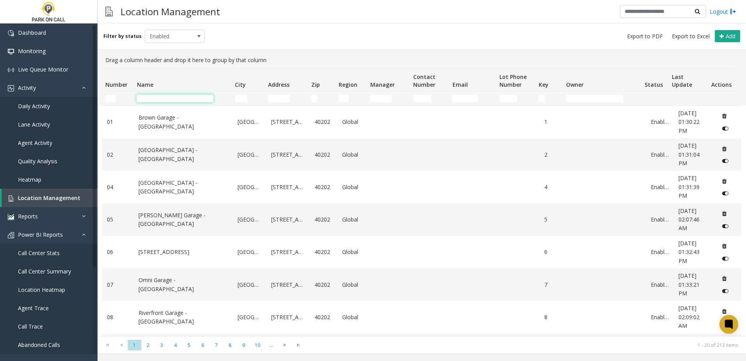
click at [166, 101] on input "Name Filter" at bounding box center [175, 98] width 77 height 8
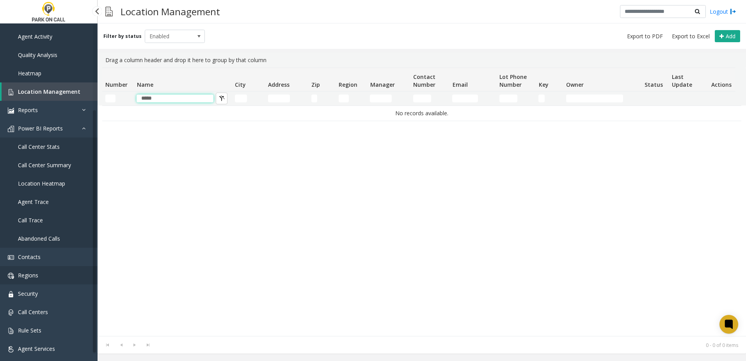
scroll to position [114, 0]
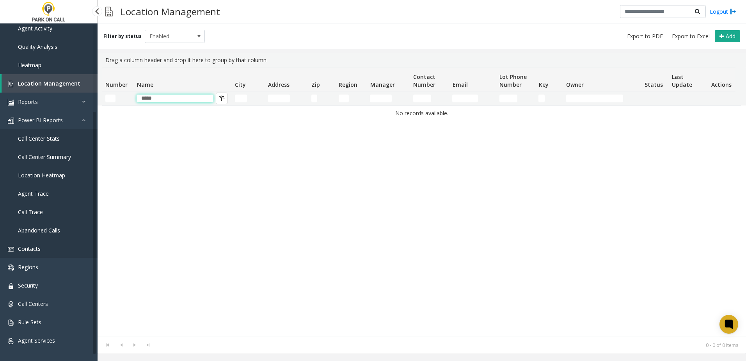
type input "*****"
click at [37, 250] on span "Contacts" at bounding box center [29, 248] width 23 height 7
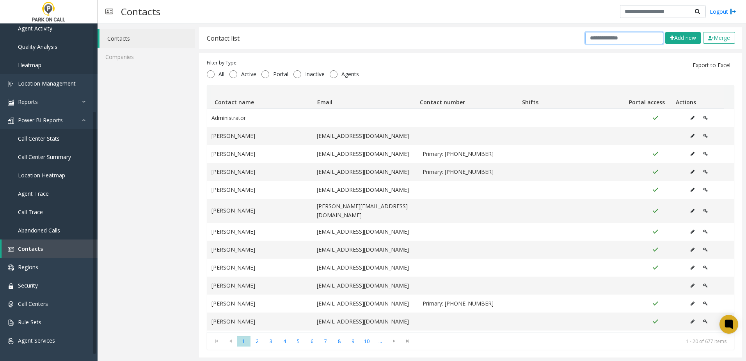
click at [618, 37] on input "text" at bounding box center [624, 38] width 78 height 12
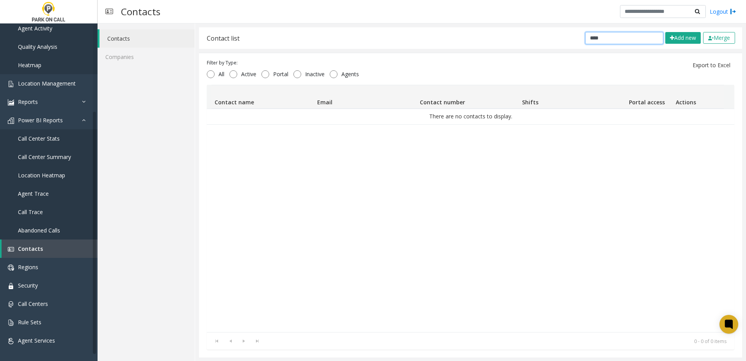
drag, startPoint x: 581, startPoint y: 44, endPoint x: 484, endPoint y: 44, distance: 97.6
click at [484, 44] on div "Contact list **** Add new Merge" at bounding box center [470, 37] width 543 height 21
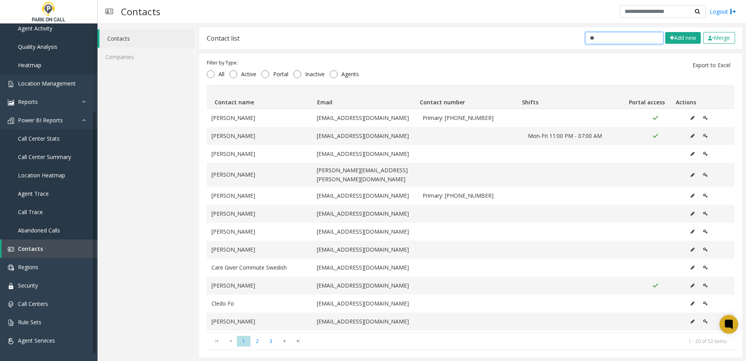
drag, startPoint x: 601, startPoint y: 37, endPoint x: 542, endPoint y: 38, distance: 58.5
click at [542, 38] on div "Contact list ** Add new Merge" at bounding box center [470, 37] width 543 height 21
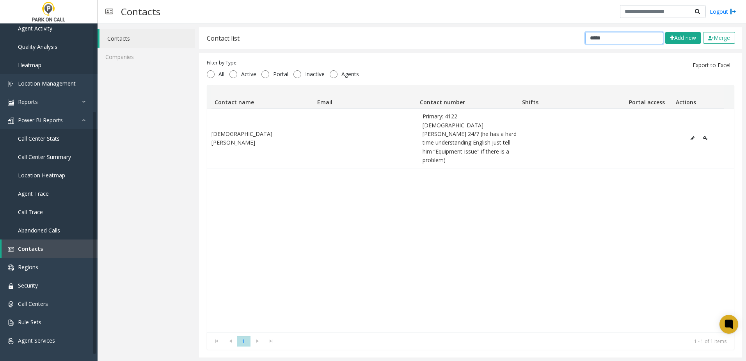
type input "*****"
click at [54, 82] on span "Location Management" at bounding box center [47, 83] width 58 height 7
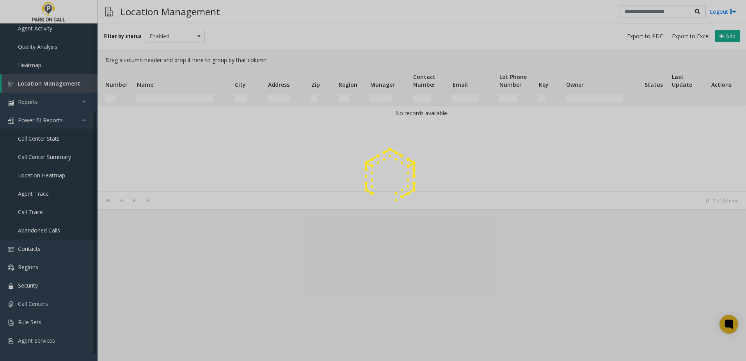
click at [196, 100] on div at bounding box center [373, 180] width 746 height 361
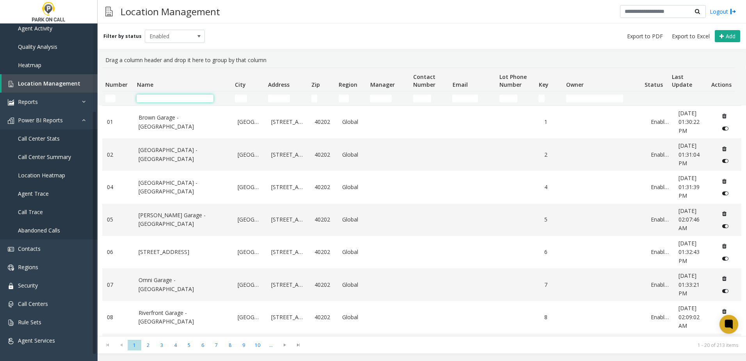
click at [183, 97] on input "Name Filter" at bounding box center [175, 98] width 77 height 8
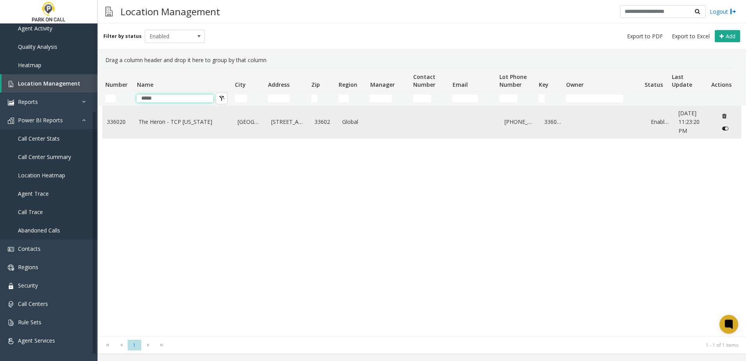
type input "*****"
click at [179, 130] on td "The Heron - TCP Florida" at bounding box center [183, 122] width 99 height 32
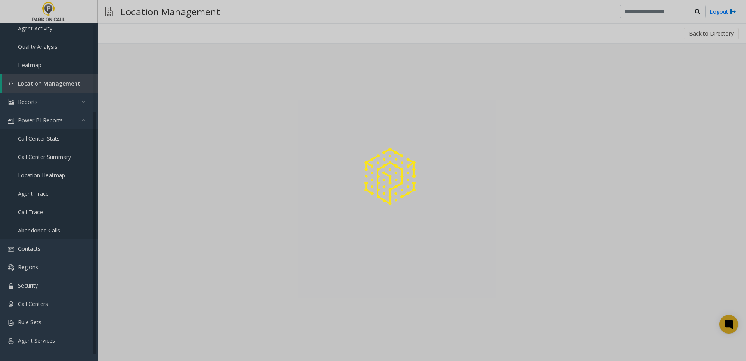
click at [178, 121] on div at bounding box center [373, 180] width 746 height 361
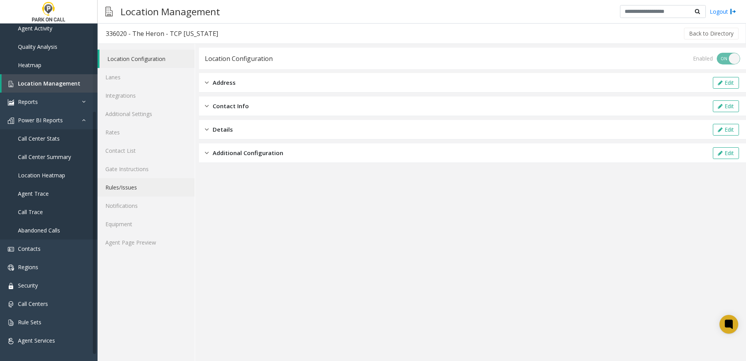
click at [131, 188] on link "Rules/Issues" at bounding box center [146, 187] width 97 height 18
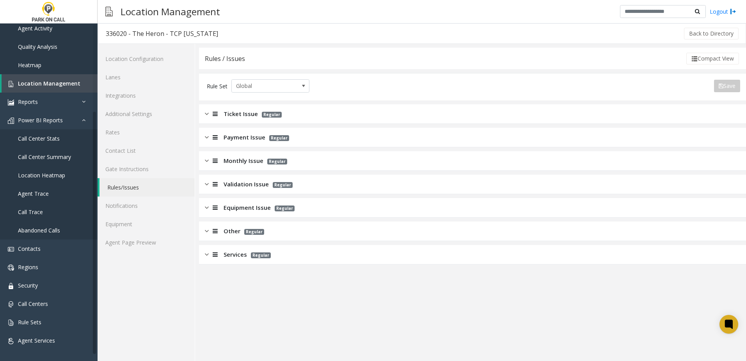
click at [233, 158] on span "Monthly Issue" at bounding box center [244, 160] width 40 height 9
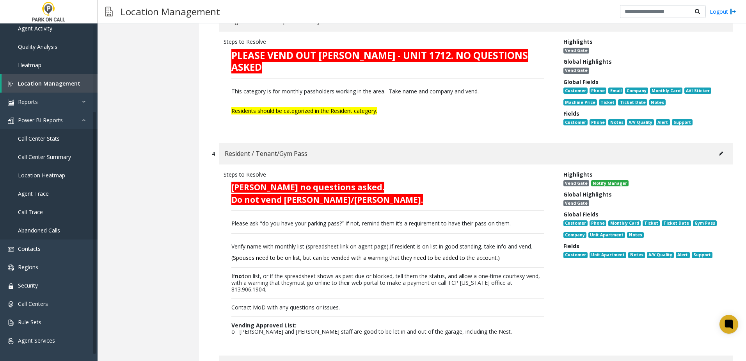
scroll to position [468, 0]
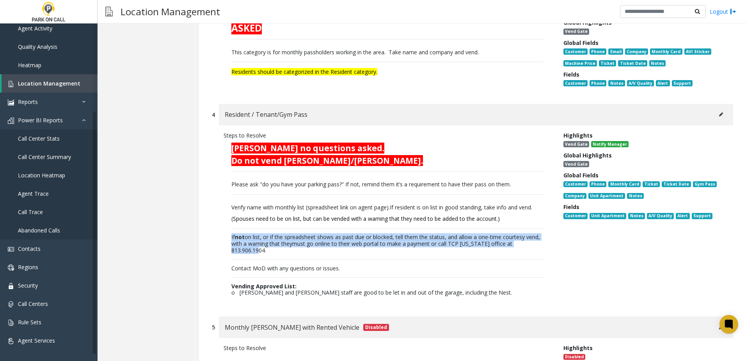
drag, startPoint x: 271, startPoint y: 252, endPoint x: 221, endPoint y: 238, distance: 51.5
click at [221, 238] on div "Steps to Resolve Vend Cole Connel no questions asked. Do not vend Ensley/Endley…" at bounding box center [388, 216] width 340 height 171
copy p "If not on list, or if the spreadsheet shows as past due or blocked, tell them t…"
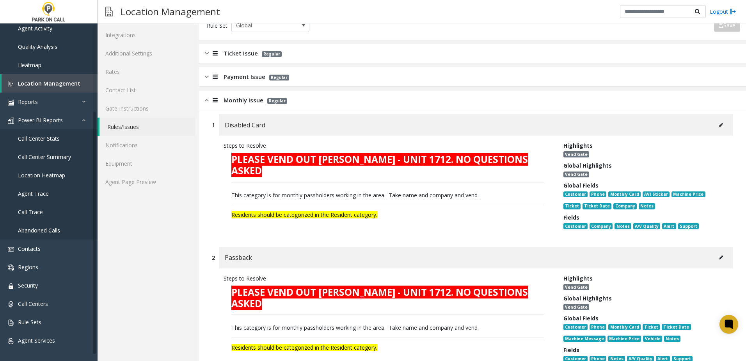
scroll to position [0, 0]
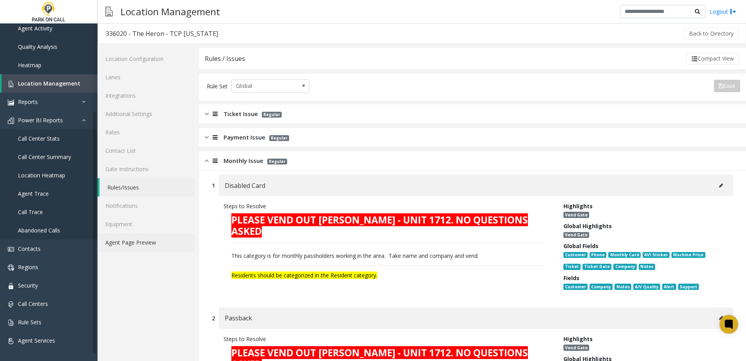
click at [146, 247] on link "Agent Page Preview" at bounding box center [146, 242] width 97 height 18
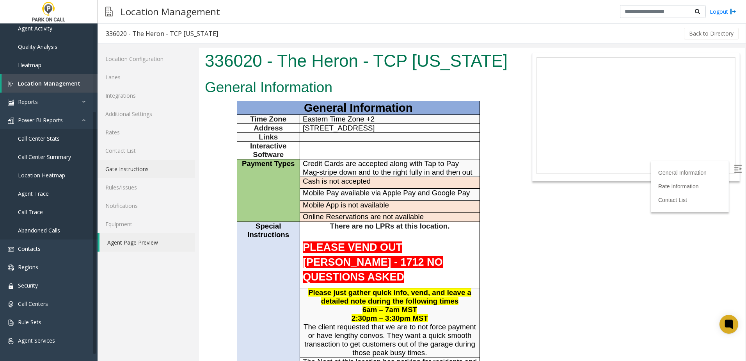
scroll to position [312, 0]
